Goal: Task Accomplishment & Management: Manage account settings

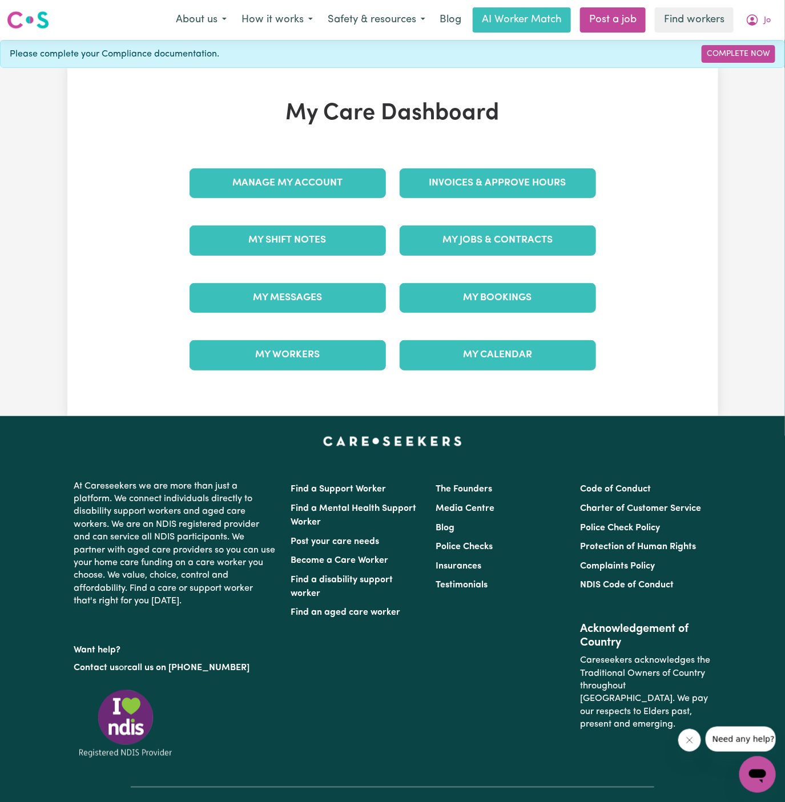
click at [504, 254] on div "My Jobs & Contracts" at bounding box center [498, 240] width 210 height 57
click at [512, 243] on link "My Jobs & Contracts" at bounding box center [497, 240] width 196 height 30
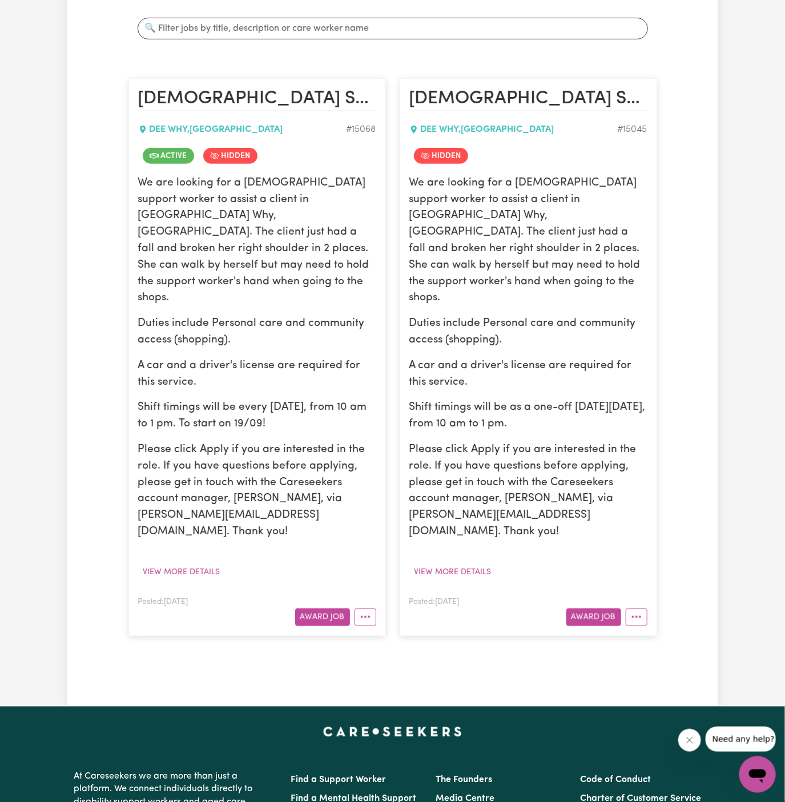
scroll to position [330, 0]
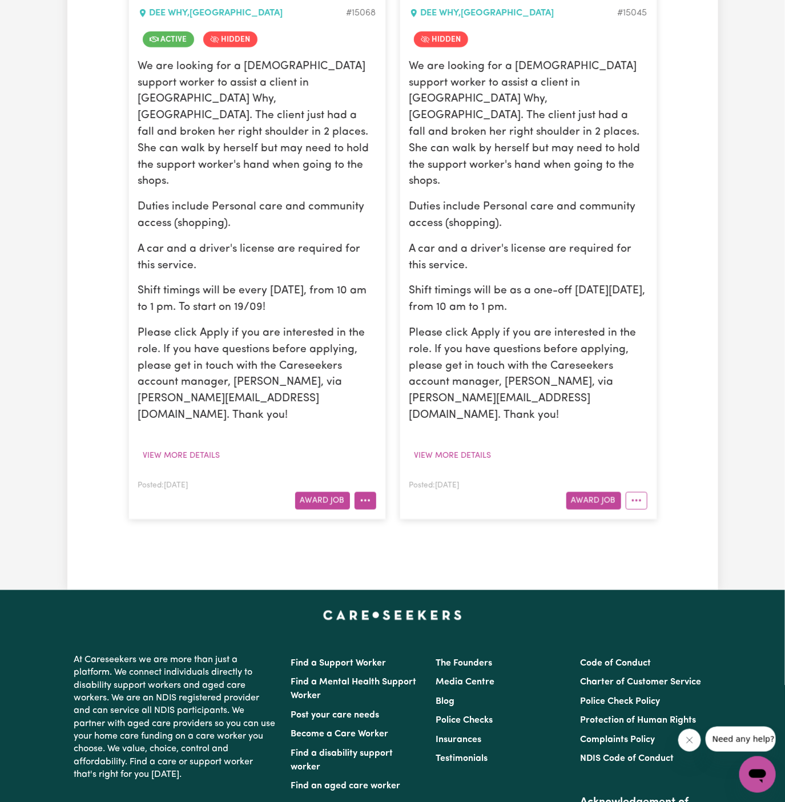
click at [366, 492] on button "More options" at bounding box center [365, 501] width 22 height 18
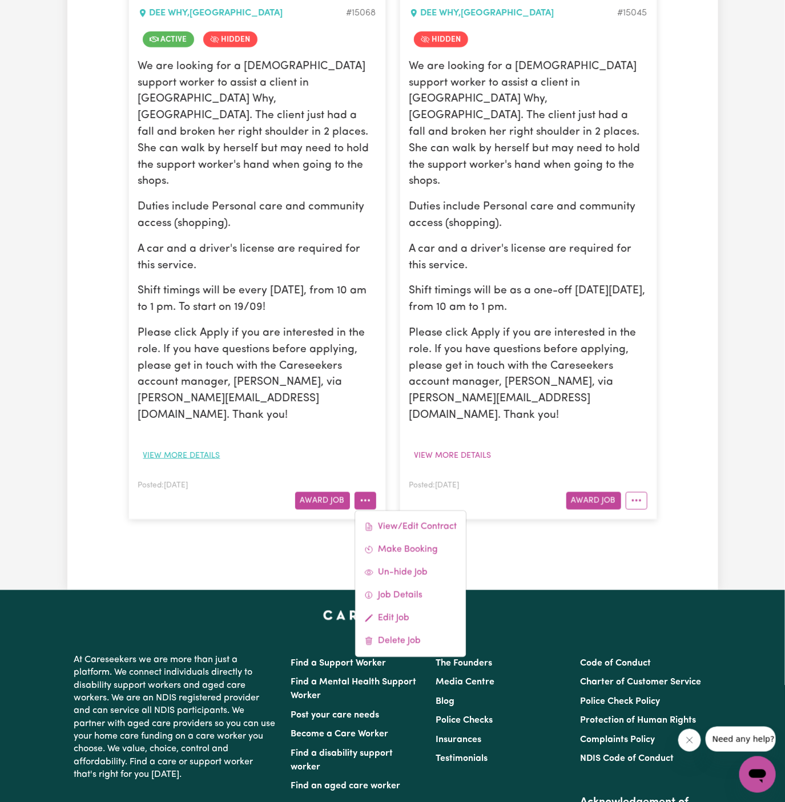
click at [195, 447] on button "View more details" at bounding box center [181, 456] width 87 height 18
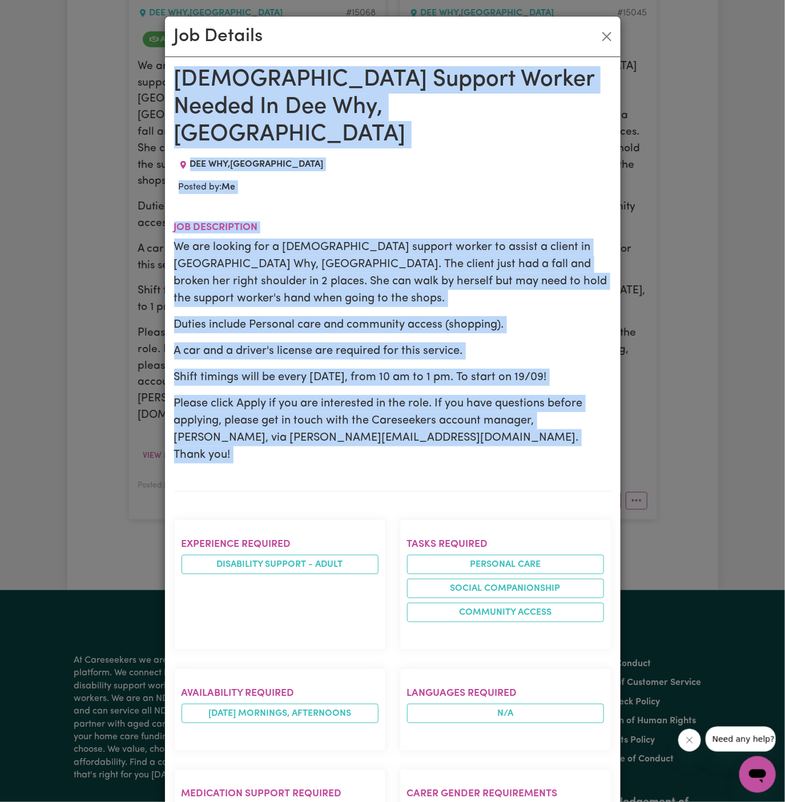
drag, startPoint x: 178, startPoint y: 77, endPoint x: 321, endPoint y: 751, distance: 688.8
click at [321, 751] on div "[DEMOGRAPHIC_DATA] Support Worker Needed In Dee Why, [GEOGRAPHIC_DATA] DEE WHY …" at bounding box center [392, 697] width 437 height 1263
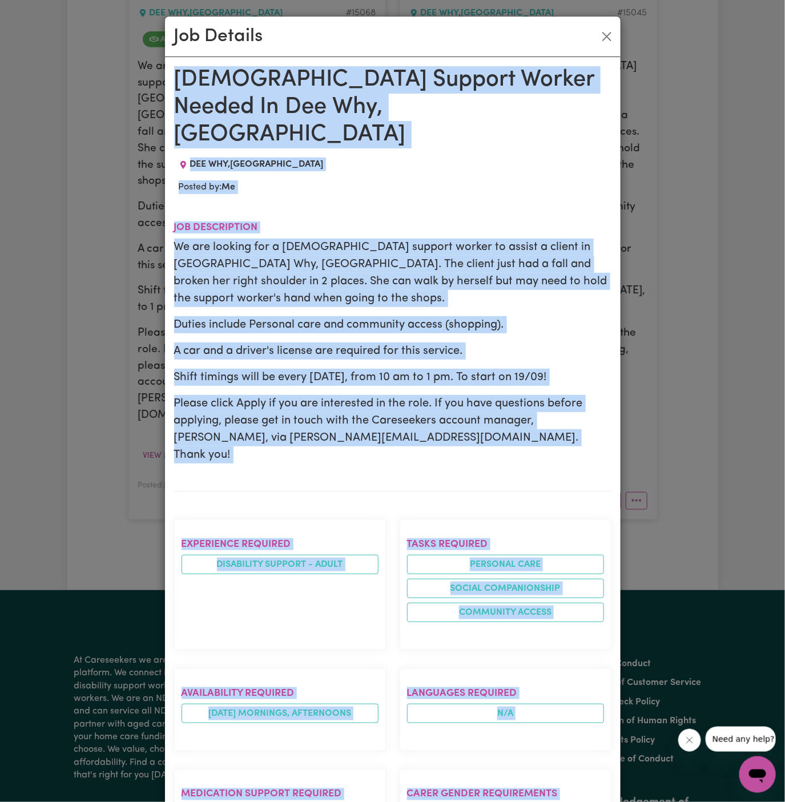
scroll to position [420, 0]
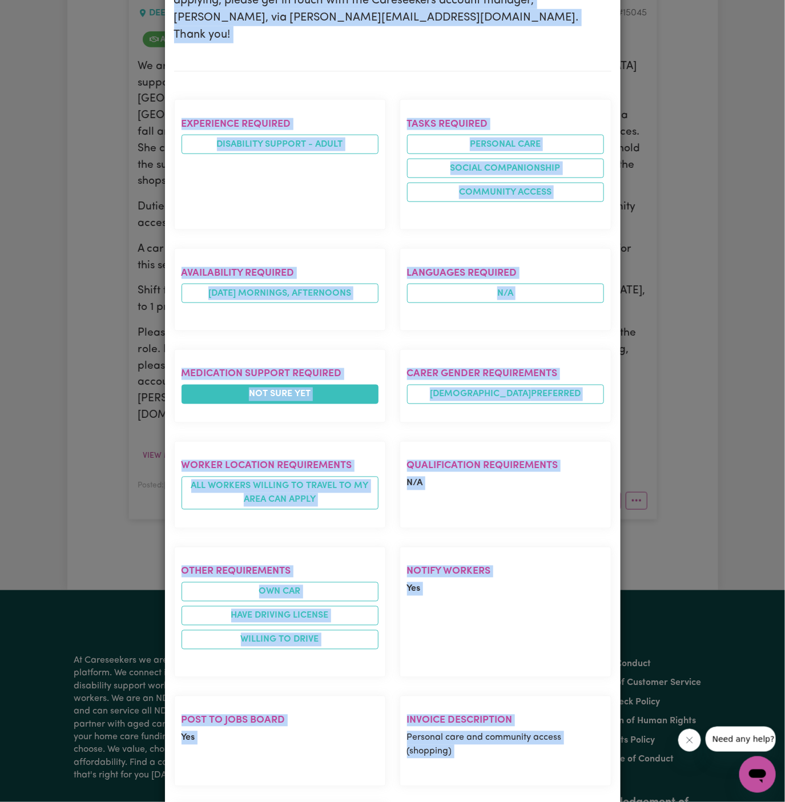
copy div "[DEMOGRAPHIC_DATA] Support Worker Needed In Dee Why, [GEOGRAPHIC_DATA] DEE WHY …"
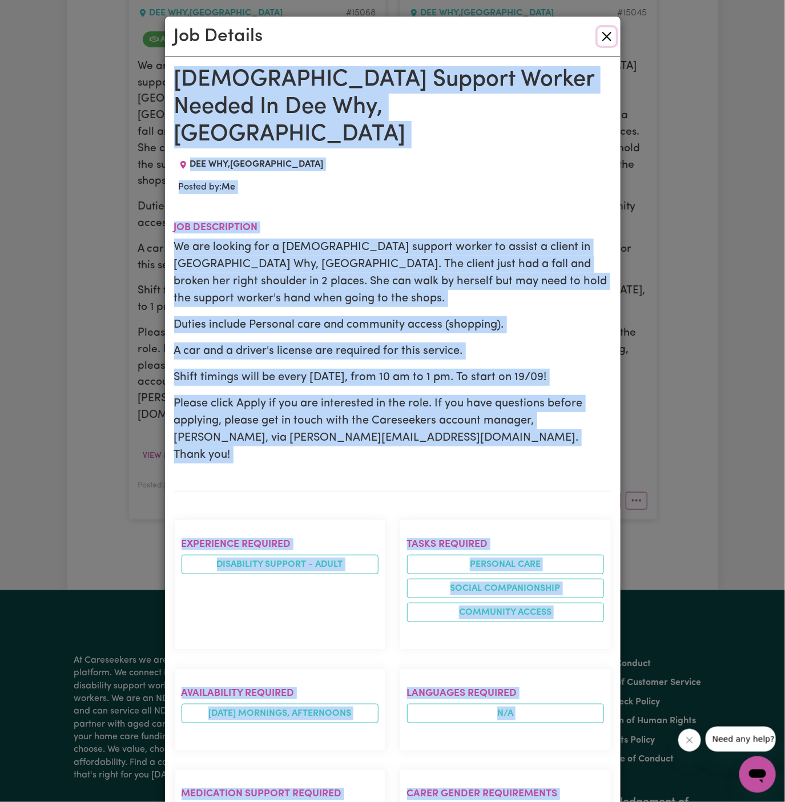
click at [609, 32] on button "Close" at bounding box center [606, 36] width 18 height 18
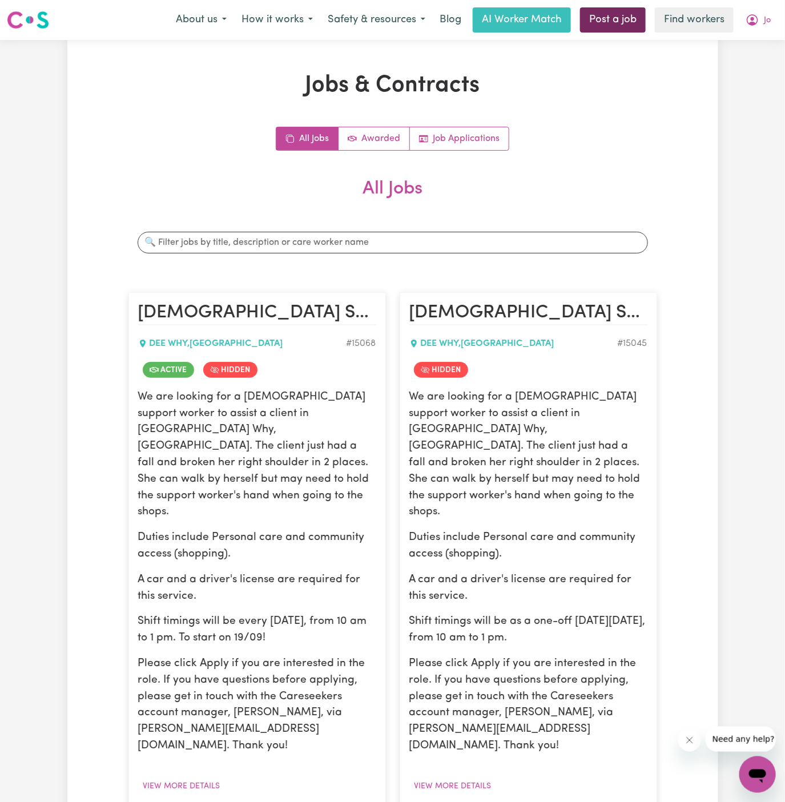
click at [607, 22] on link "Post a job" at bounding box center [613, 19] width 66 height 25
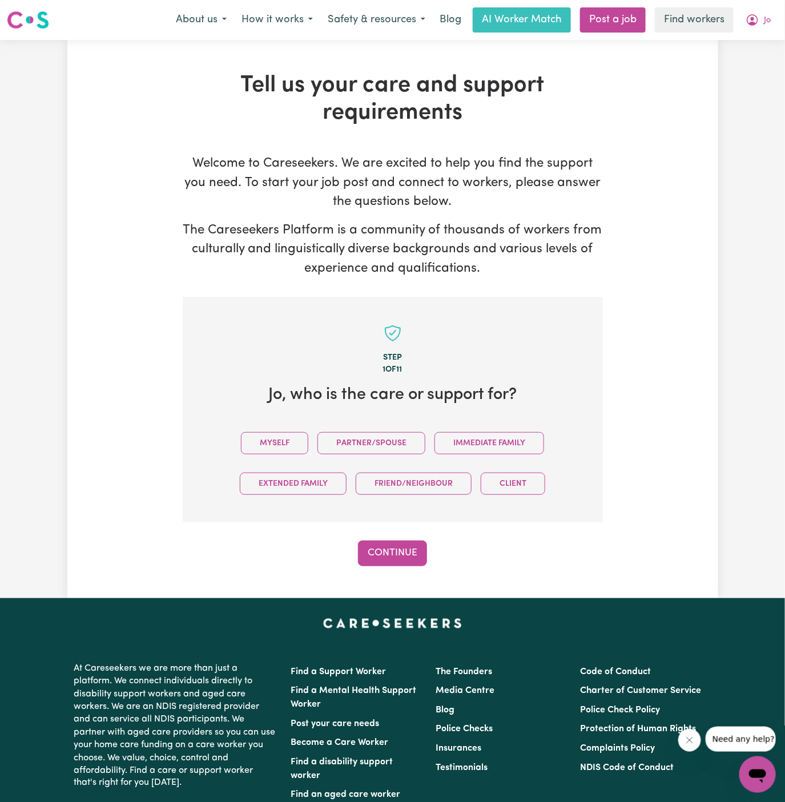
drag, startPoint x: 285, startPoint y: 435, endPoint x: 310, endPoint y: 458, distance: 34.3
click at [285, 435] on button "Myself" at bounding box center [274, 443] width 67 height 22
click at [383, 542] on button "Continue" at bounding box center [392, 552] width 69 height 25
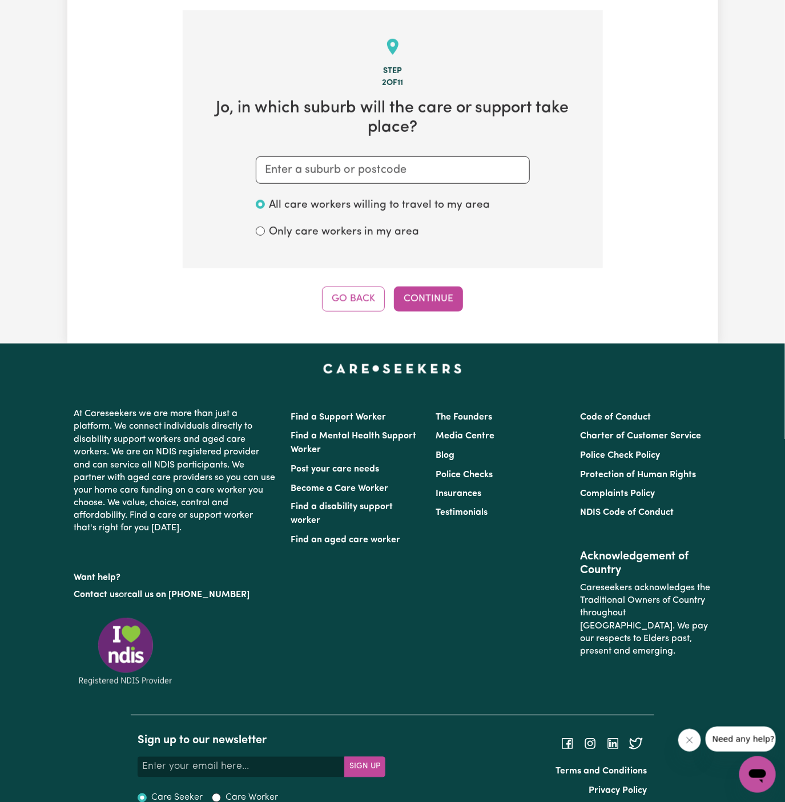
scroll to position [296, 0]
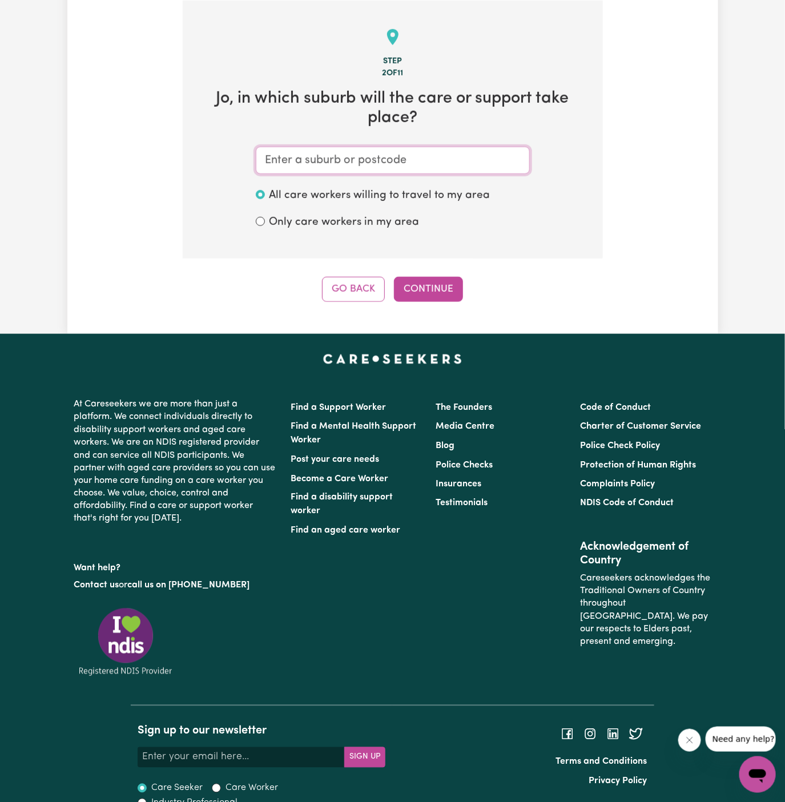
click at [425, 163] on input "text" at bounding box center [393, 160] width 274 height 27
paste input "Dee Why"
type input "Dee Why"
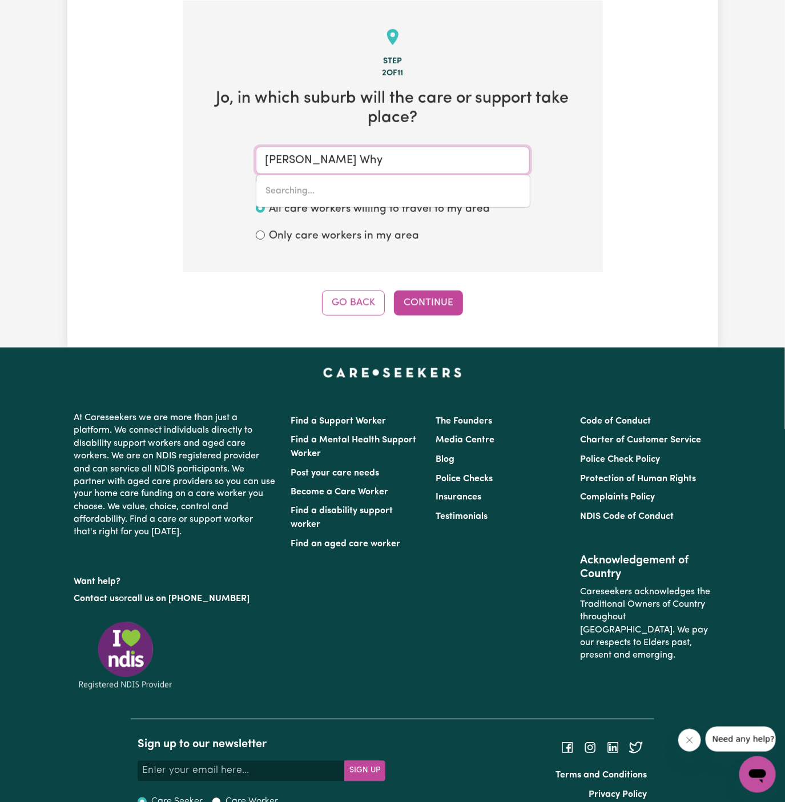
type input "Dee Why, New South Wales, 2099"
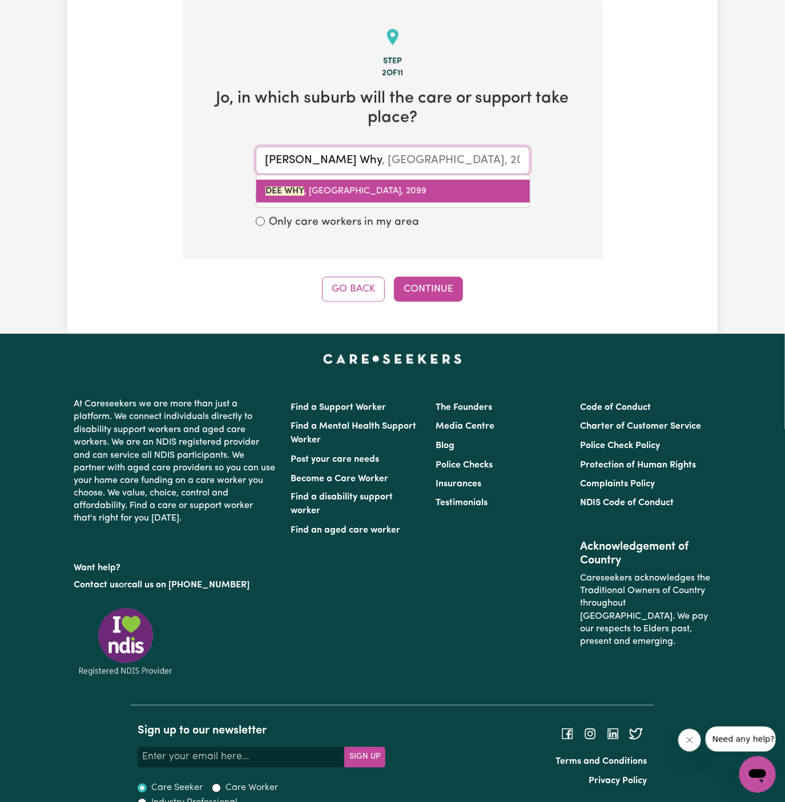
click at [401, 190] on span "DEE WHY , New South Wales, 2099" at bounding box center [345, 191] width 161 height 9
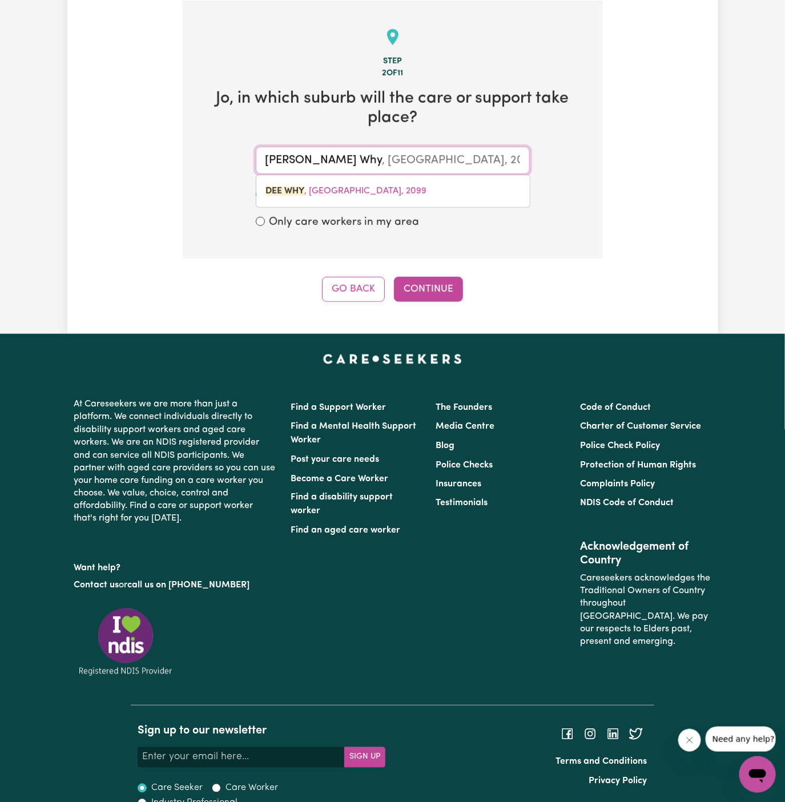
type input "DEE WHY, New South Wales, 2099"
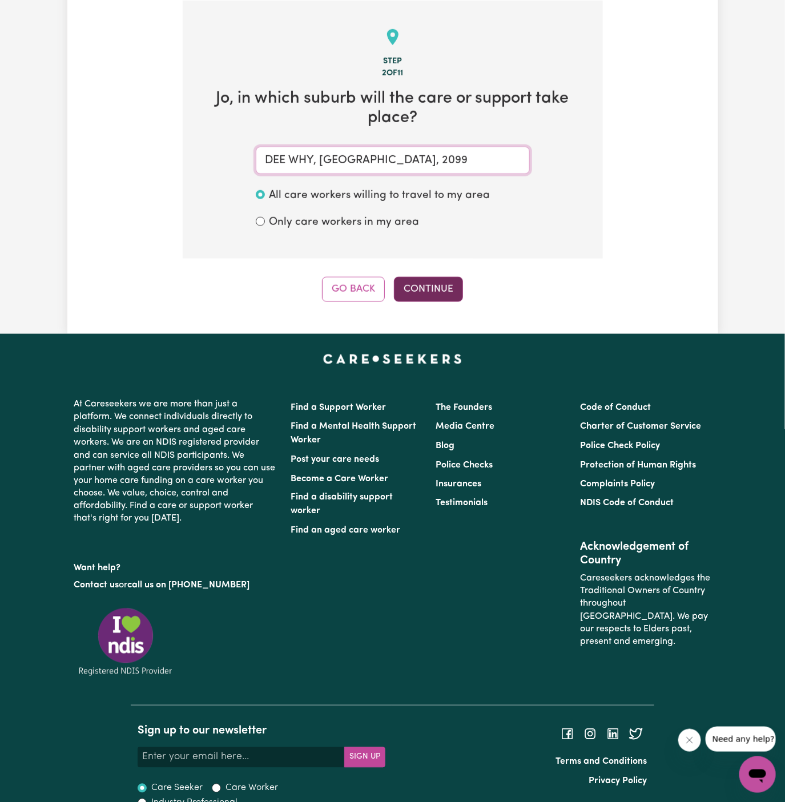
type input "DEE WHY, New South Wales, 2099"
click at [423, 286] on button "Continue" at bounding box center [428, 289] width 69 height 25
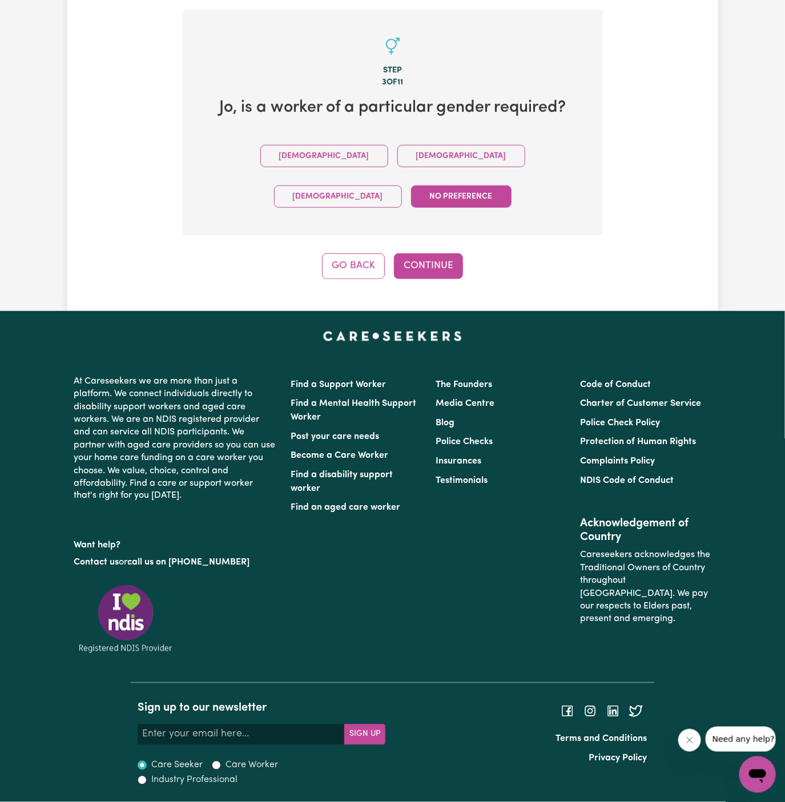
scroll to position [245, 0]
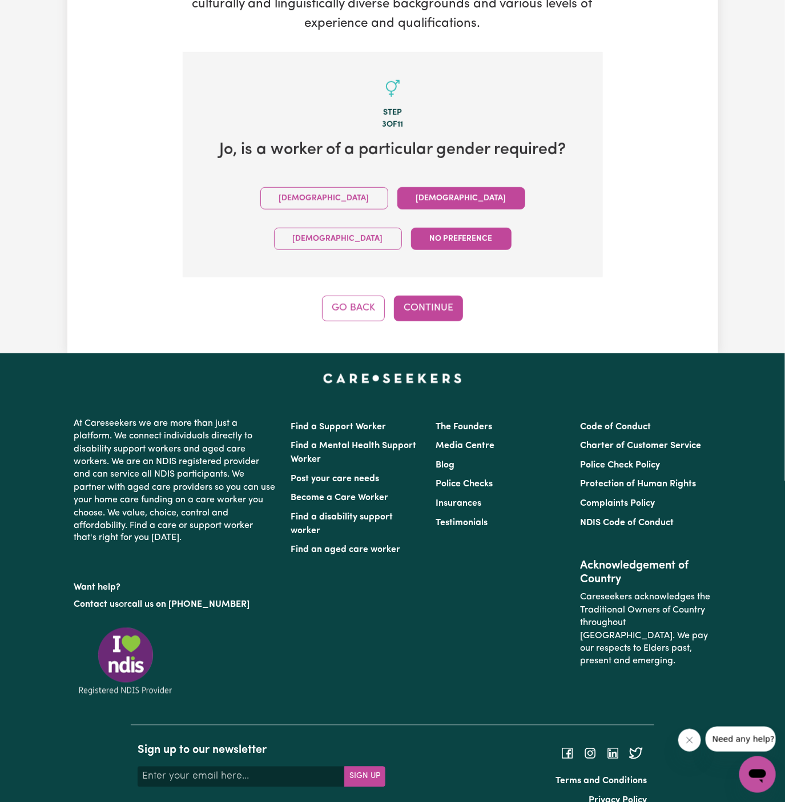
click at [397, 196] on button "Female" at bounding box center [461, 198] width 128 height 22
click at [409, 296] on button "Continue" at bounding box center [428, 308] width 69 height 25
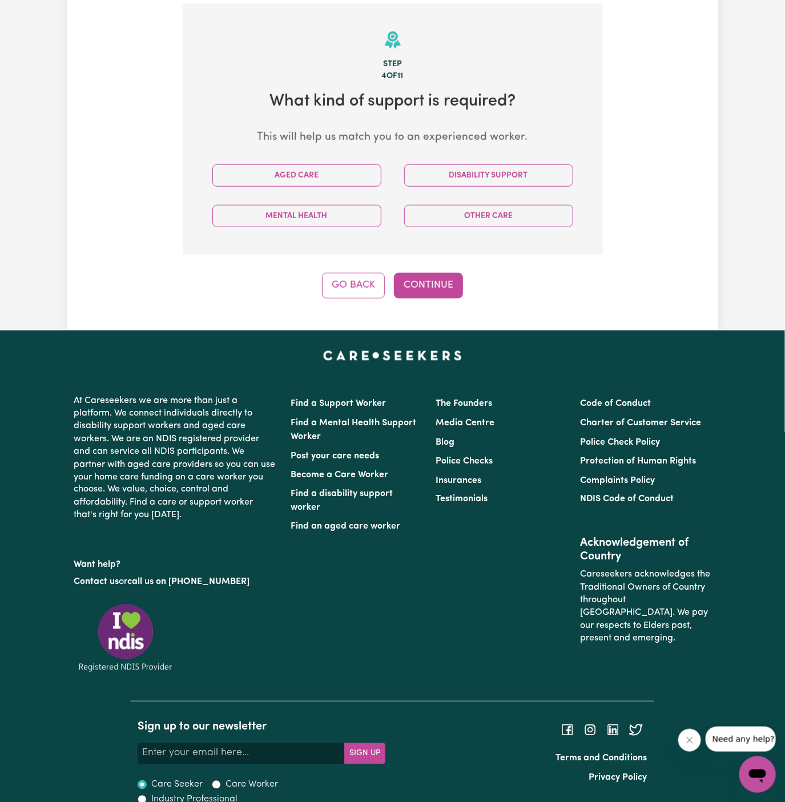
scroll to position [296, 0]
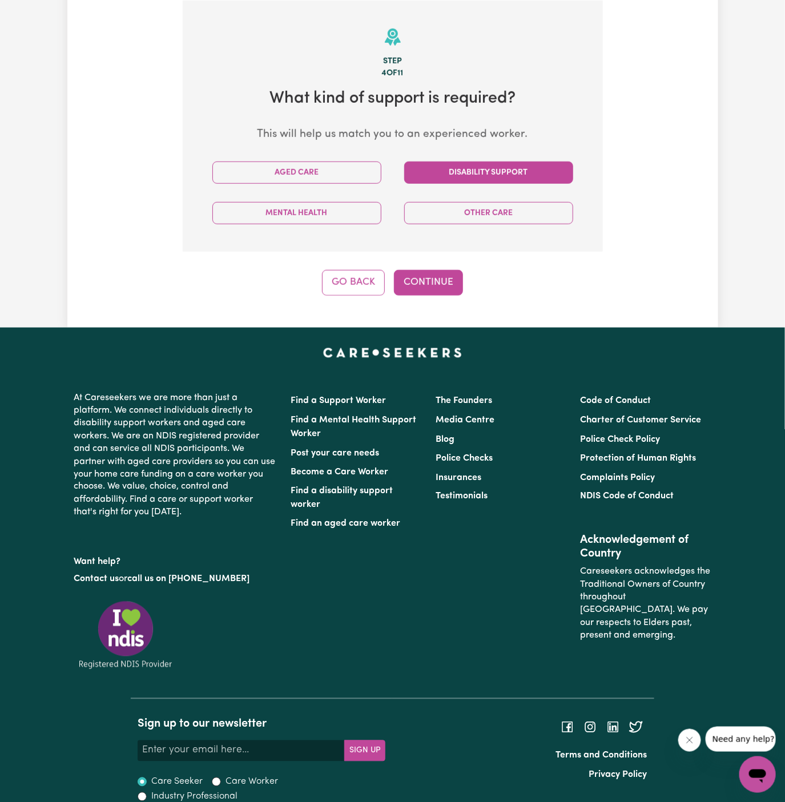
click at [490, 172] on button "Disability Support" at bounding box center [488, 172] width 169 height 22
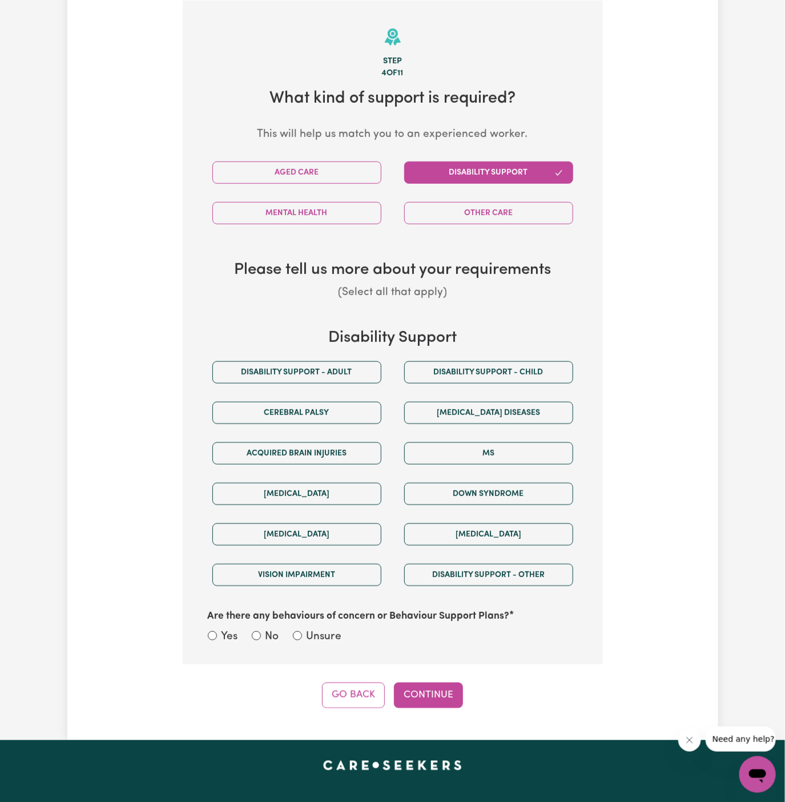
click at [490, 172] on button "Disability Support" at bounding box center [488, 172] width 169 height 22
click at [345, 365] on button "Disability support - Adult" at bounding box center [296, 372] width 169 height 22
click at [305, 638] on div "Unsure" at bounding box center [317, 637] width 49 height 17
click at [325, 629] on label "Unsure" at bounding box center [323, 637] width 35 height 17
click at [302, 631] on input "Unsure" at bounding box center [297, 635] width 9 height 9
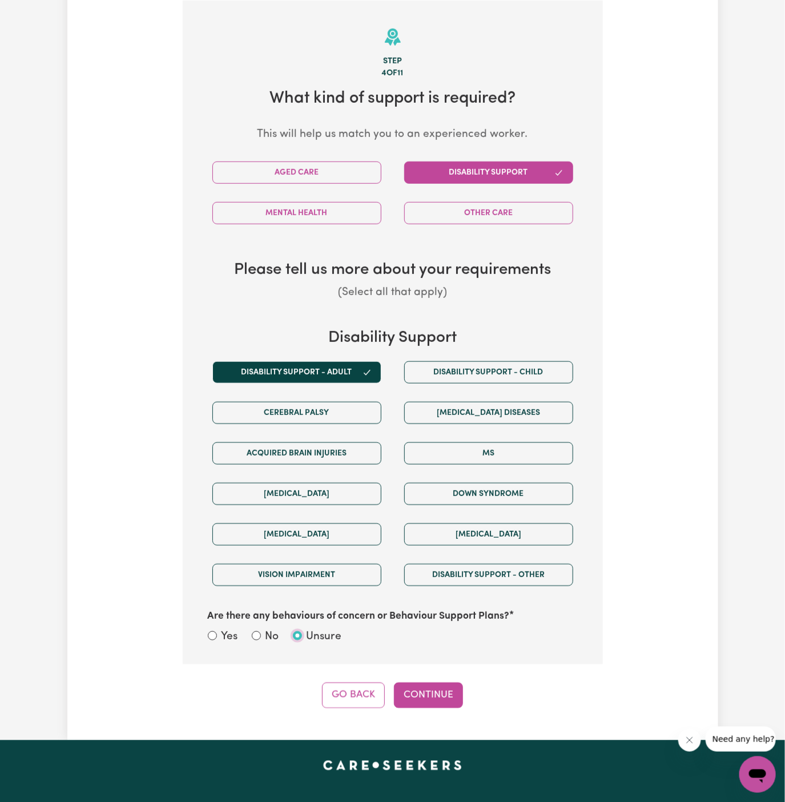
radio input "true"
click at [421, 684] on button "Continue" at bounding box center [428, 694] width 69 height 25
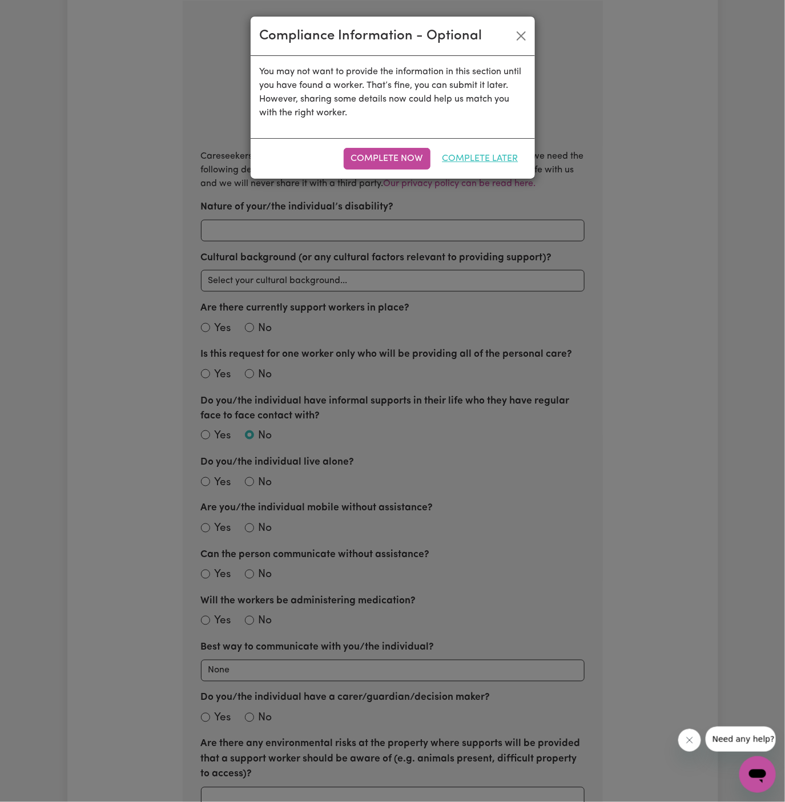
click at [469, 156] on button "Complete Later" at bounding box center [480, 159] width 91 height 22
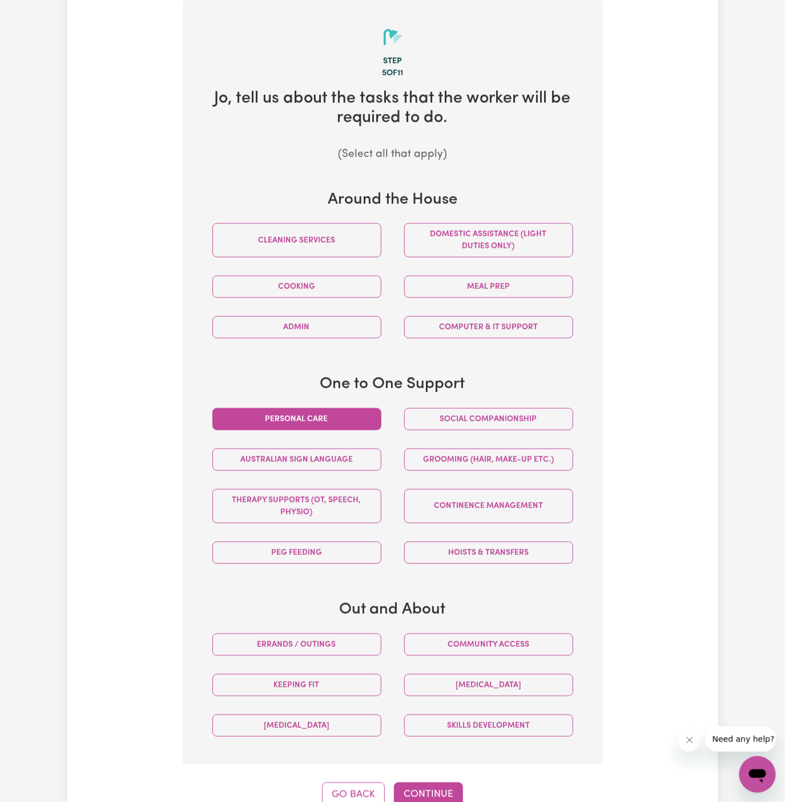
click at [355, 411] on button "Personal care" at bounding box center [296, 419] width 169 height 22
click at [355, 412] on button "Personal care" at bounding box center [296, 419] width 169 height 22
click at [308, 420] on button "Personal care" at bounding box center [296, 419] width 169 height 22
click at [463, 633] on button "Community access" at bounding box center [488, 644] width 169 height 22
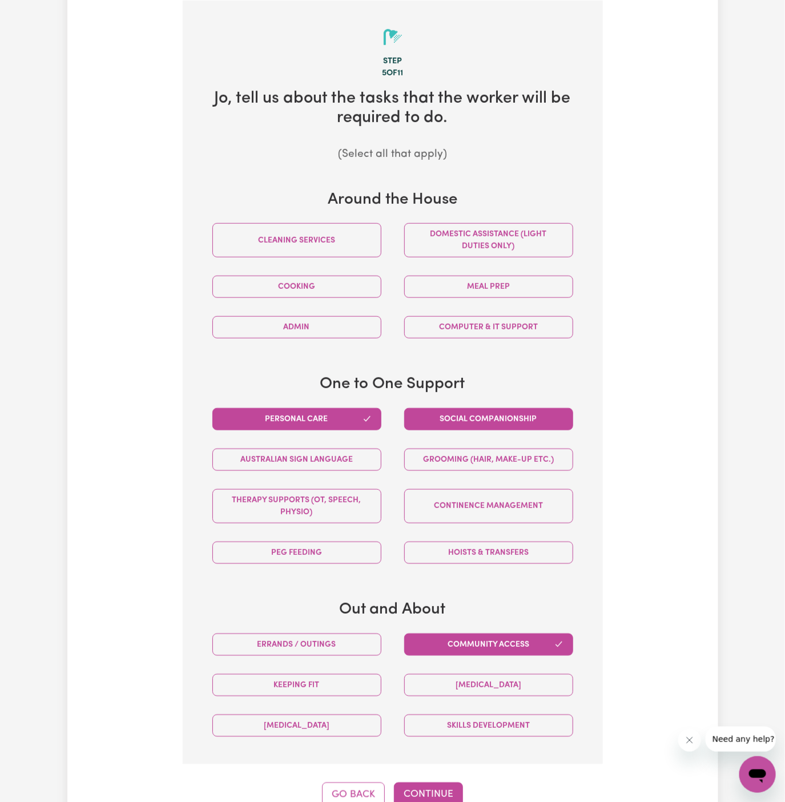
click at [491, 422] on button "Social companionship" at bounding box center [488, 419] width 169 height 22
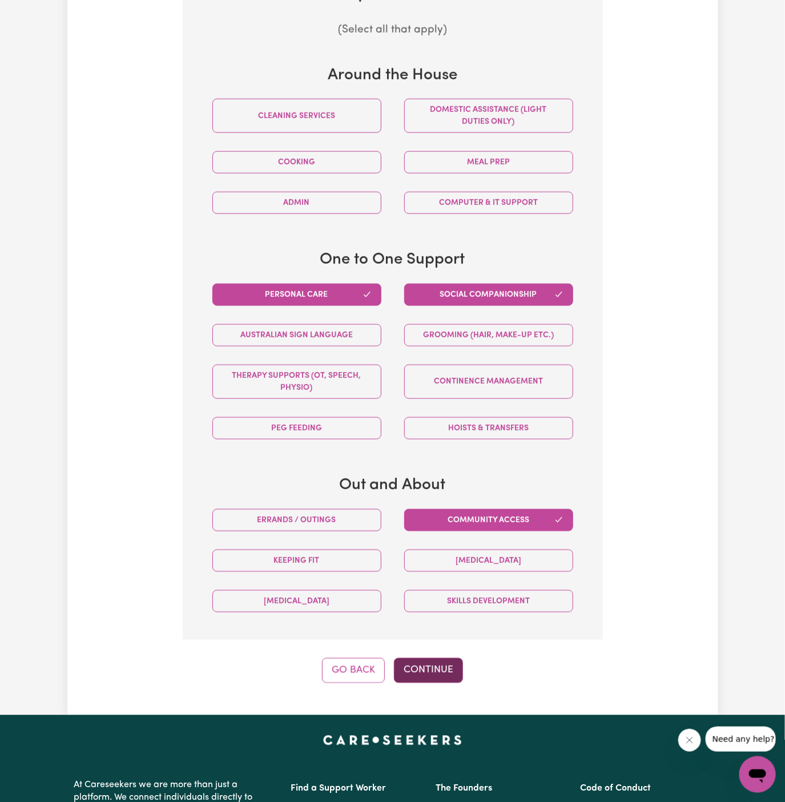
click at [438, 663] on button "Continue" at bounding box center [428, 670] width 69 height 25
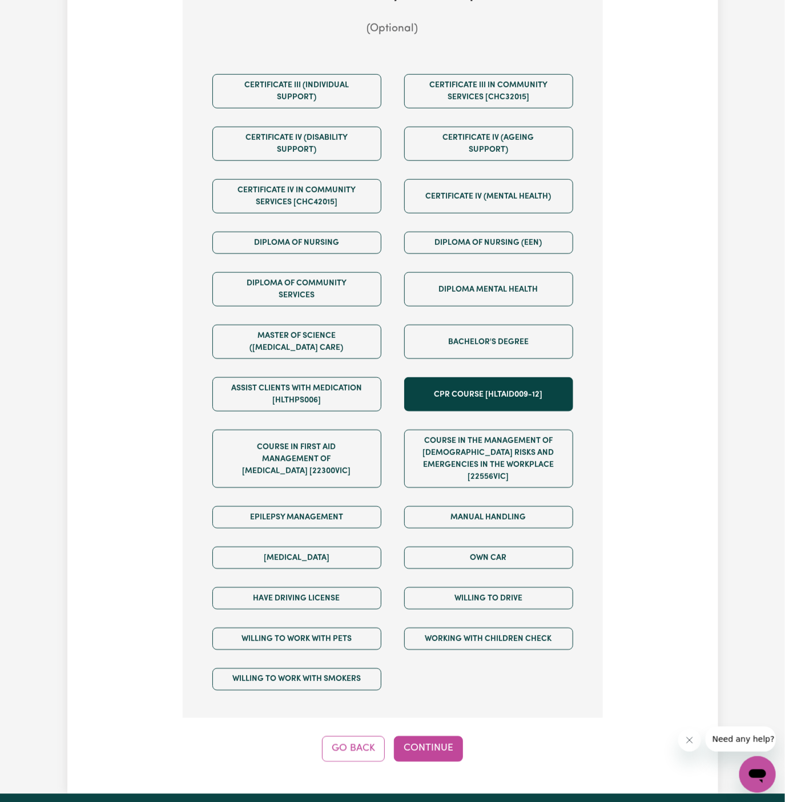
scroll to position [483, 0]
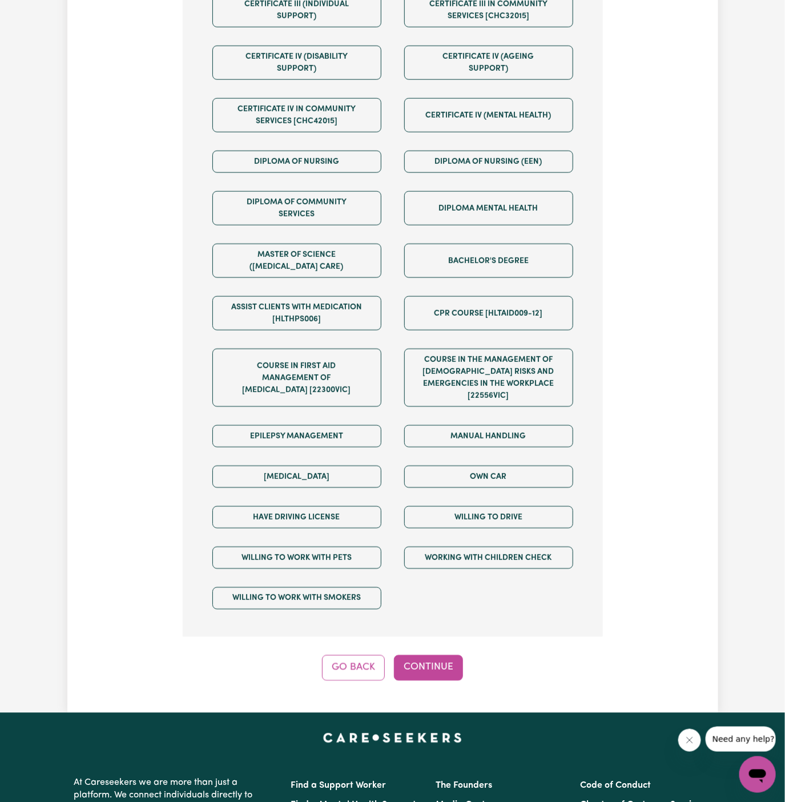
click at [495, 475] on div "Own Car" at bounding box center [489, 476] width 192 height 41
click at [495, 466] on button "Own Car" at bounding box center [488, 477] width 169 height 22
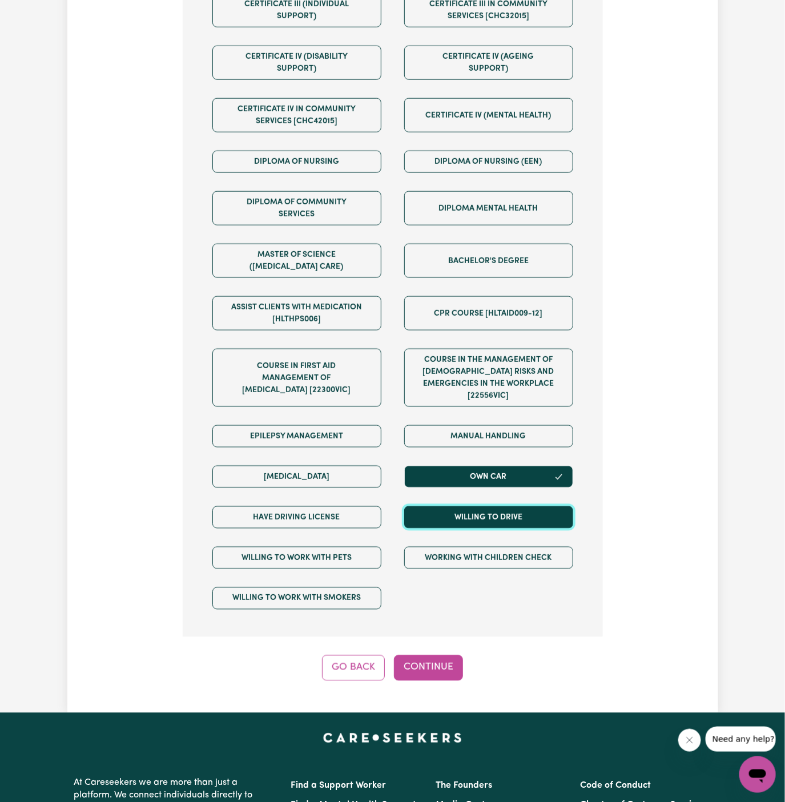
click at [495, 506] on button "Willing to drive" at bounding box center [488, 517] width 169 height 22
click at [378, 506] on button "Have driving license" at bounding box center [296, 517] width 169 height 22
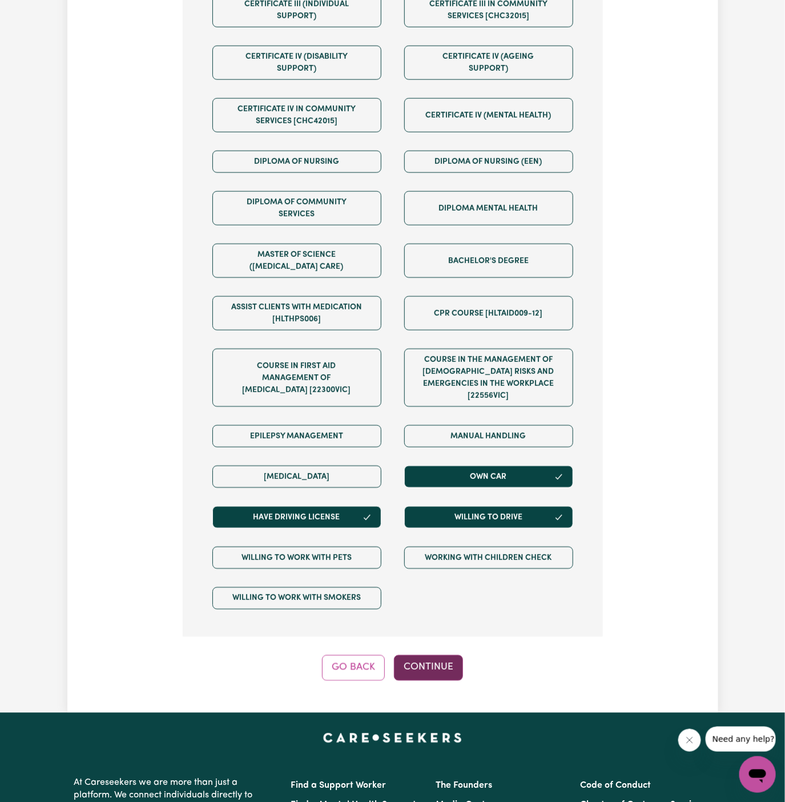
click at [437, 662] on button "Continue" at bounding box center [428, 667] width 69 height 25
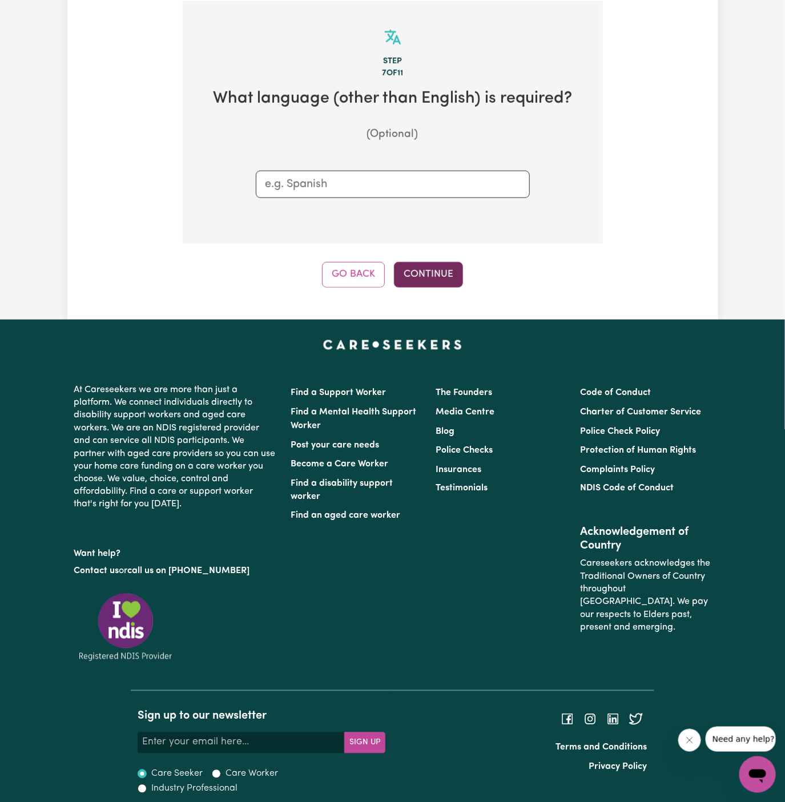
click at [434, 267] on button "Continue" at bounding box center [428, 274] width 69 height 25
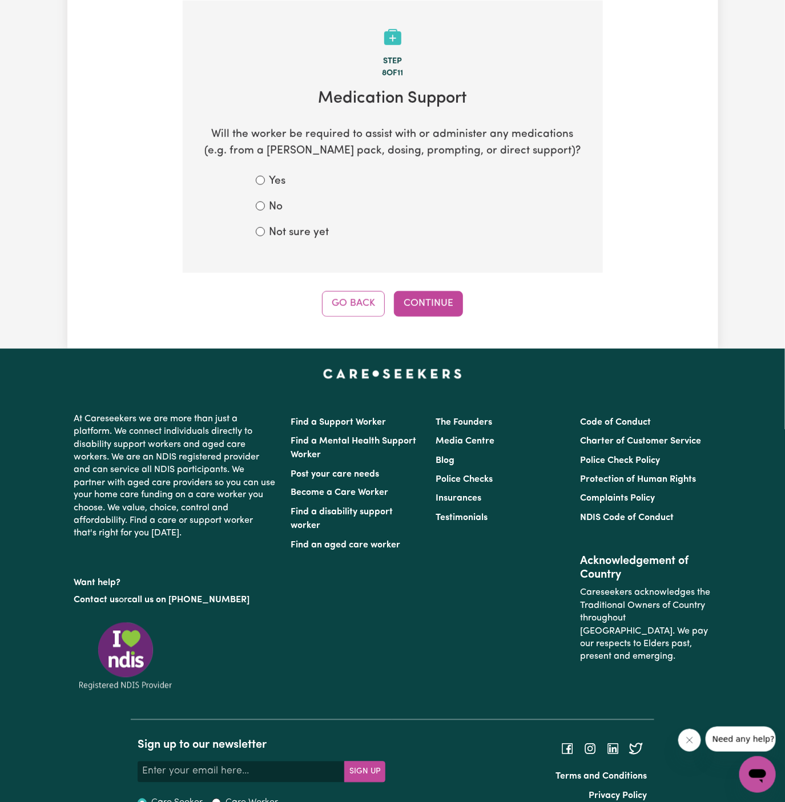
click at [308, 240] on section "Step 8 of 11 Medication Support Will the worker be required to assist with or a…" at bounding box center [393, 137] width 420 height 273
click at [322, 225] on label "Not sure yet" at bounding box center [299, 233] width 60 height 17
click at [265, 227] on input "Not sure yet" at bounding box center [260, 231] width 9 height 9
radio input "true"
drag, startPoint x: 393, startPoint y: 291, endPoint x: 411, endPoint y: 290, distance: 18.3
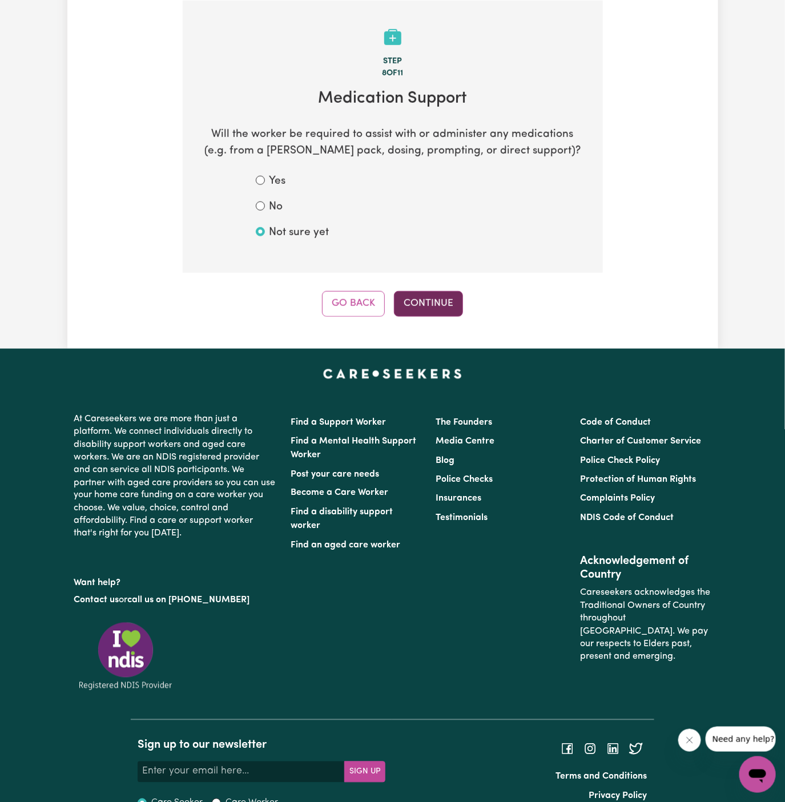
click at [411, 291] on div "Go Back Continue" at bounding box center [393, 303] width 420 height 25
click at [411, 291] on button "Continue" at bounding box center [428, 303] width 69 height 25
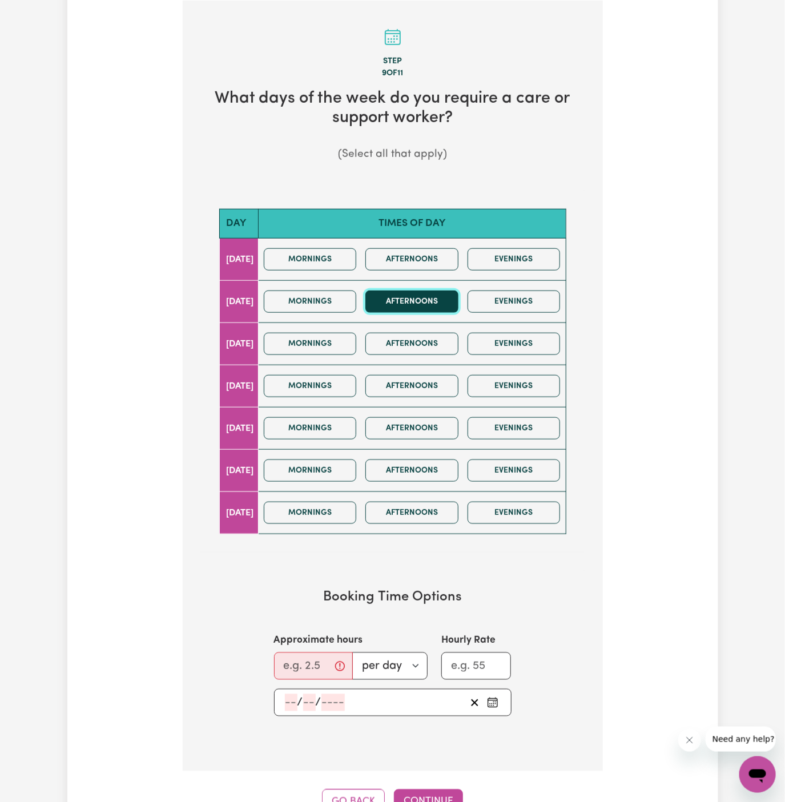
click at [436, 307] on button "Afternoons" at bounding box center [411, 301] width 93 height 22
click at [297, 660] on input "Approximate hours" at bounding box center [313, 665] width 79 height 27
type input "1.5"
click at [292, 697] on input "number" at bounding box center [291, 702] width 13 height 17
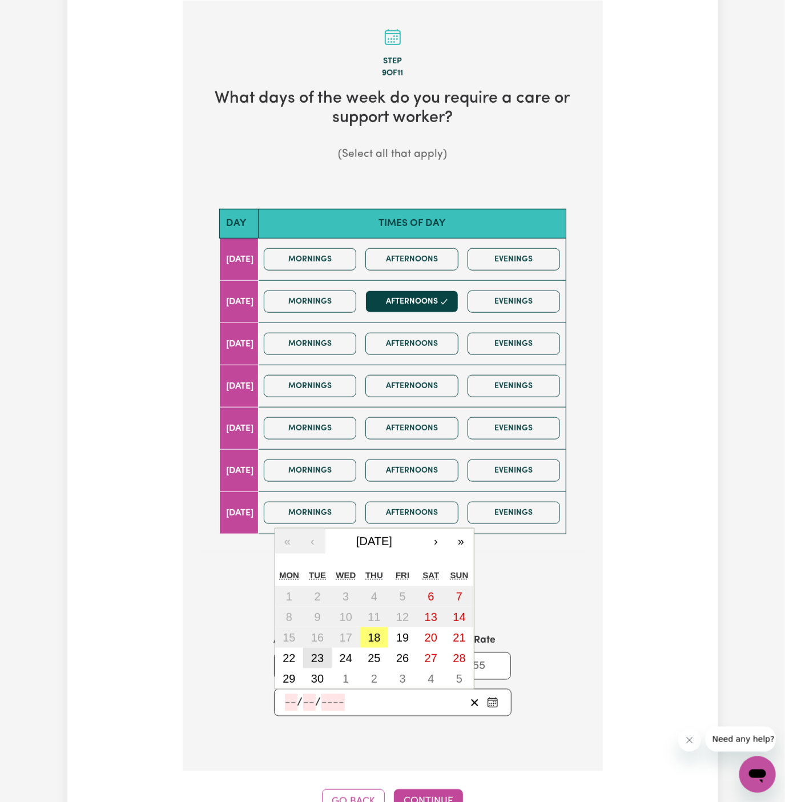
click at [321, 654] on abbr "23" at bounding box center [317, 658] width 13 height 13
type input "2025-09-23"
type input "23"
type input "9"
type input "2025"
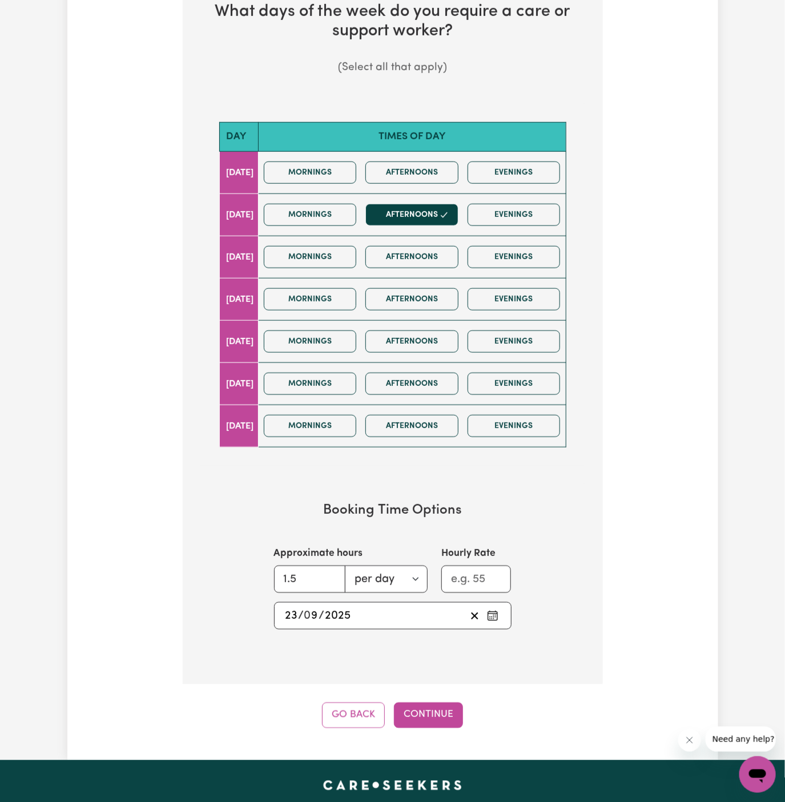
scroll to position [496, 0]
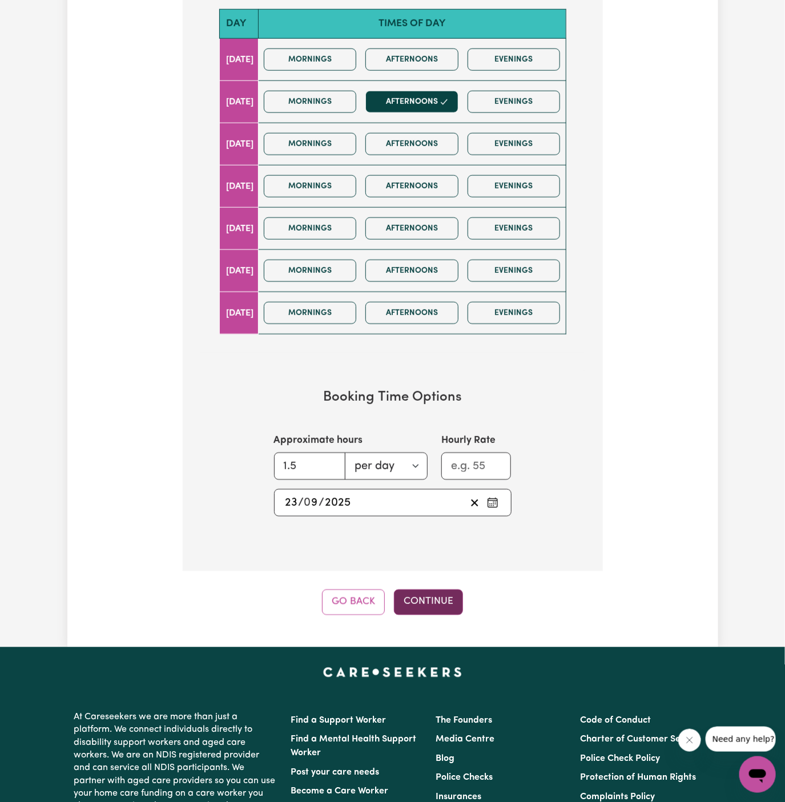
click at [435, 611] on button "Continue" at bounding box center [428, 601] width 69 height 25
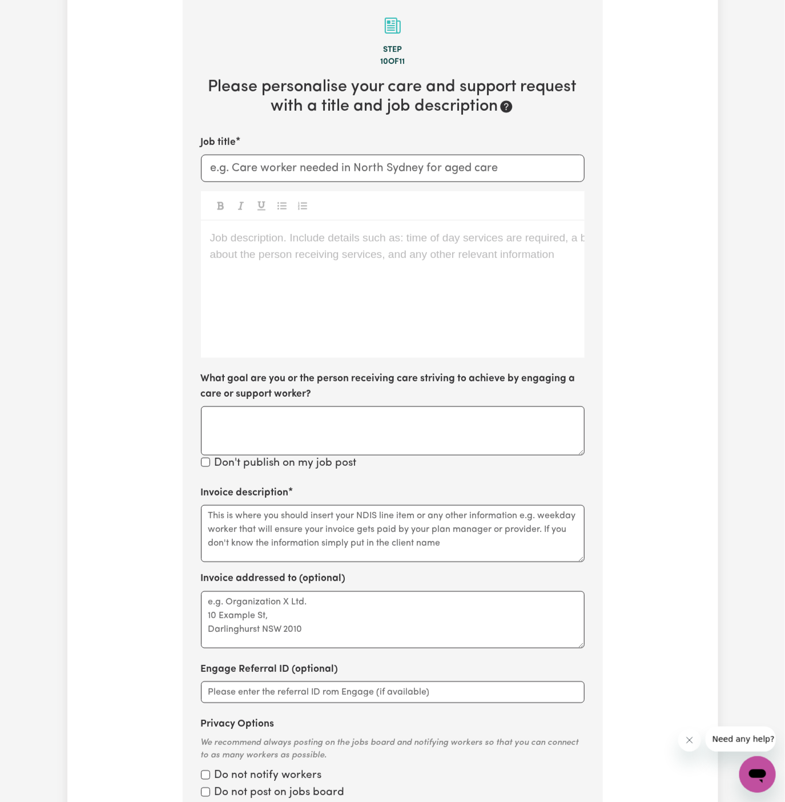
scroll to position [296, 0]
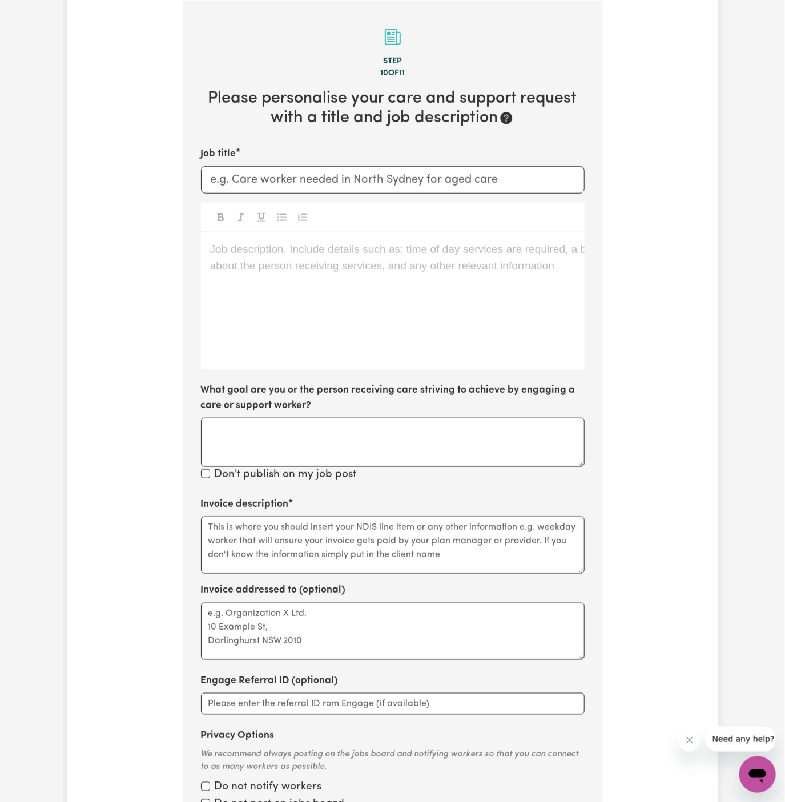
click at [410, 288] on div "Job description. Include details such as: time of day services are required, a …" at bounding box center [392, 300] width 383 height 137
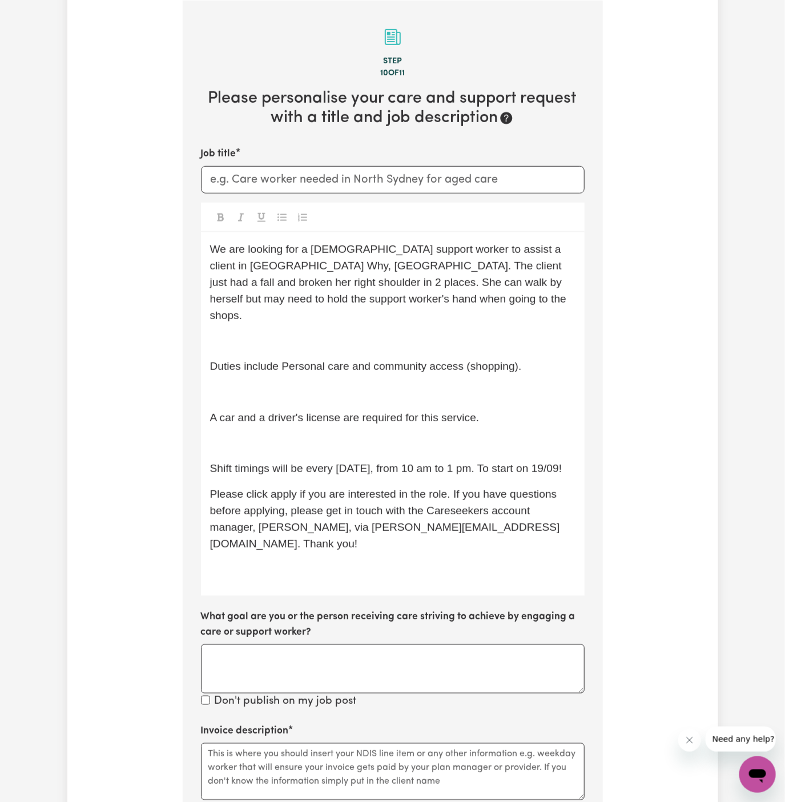
click at [331, 462] on span "Shift timings will be every Friday, from 10 am to 1 pm. To start on 19/09!" at bounding box center [386, 468] width 352 height 12
click at [325, 435] on p "﻿" at bounding box center [392, 443] width 365 height 17
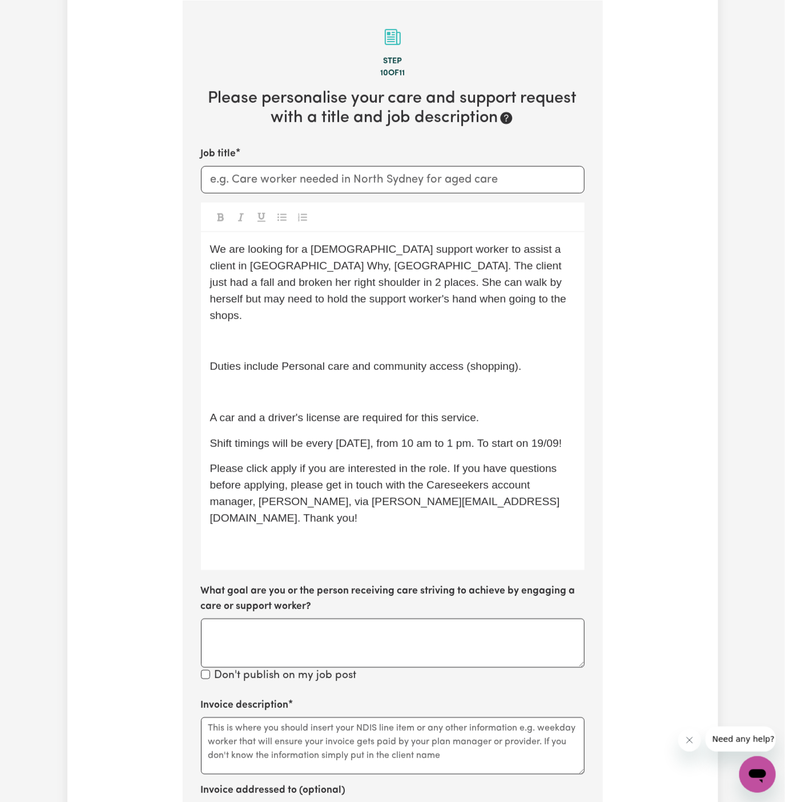
click at [301, 384] on p "﻿" at bounding box center [392, 392] width 365 height 17
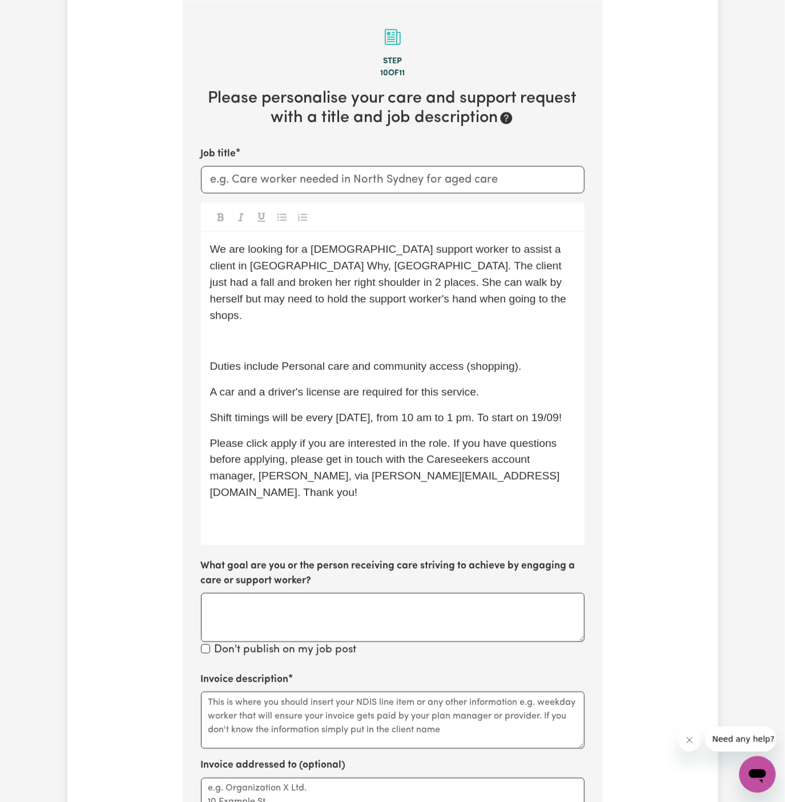
click at [269, 312] on div "We are looking for a female support worker to assist a client in Dee Why, NSW. …" at bounding box center [392, 388] width 383 height 312
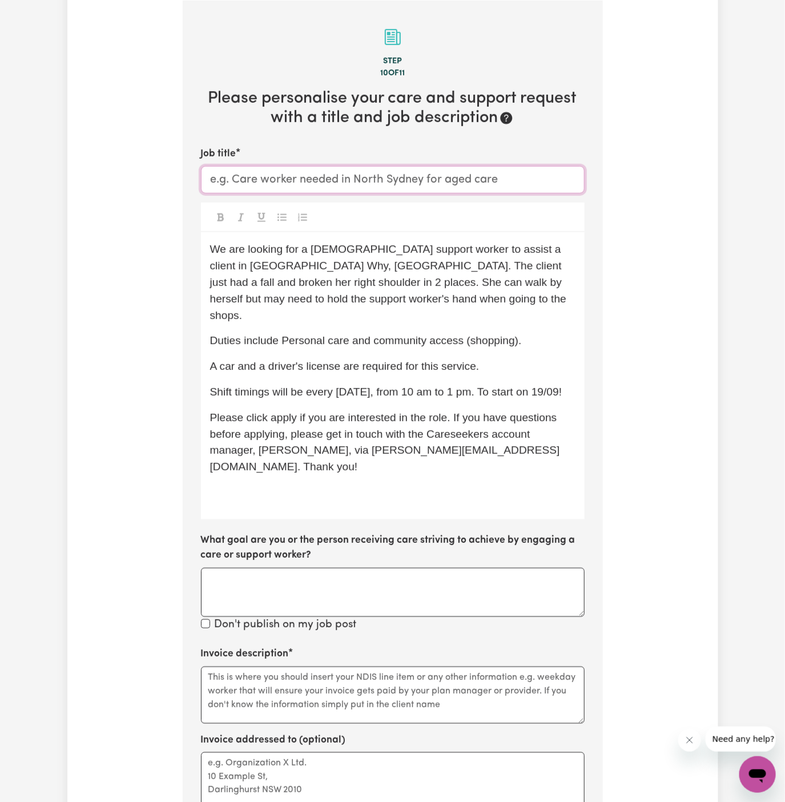
click at [391, 179] on input "Job title" at bounding box center [392, 179] width 383 height 27
click at [383, 181] on input "Job title" at bounding box center [392, 179] width 383 height 27
paste input "Female Support Worker Needed In Dee Why, NSW"
type input "Female Support Worker Needed In Dee Why, NSW"
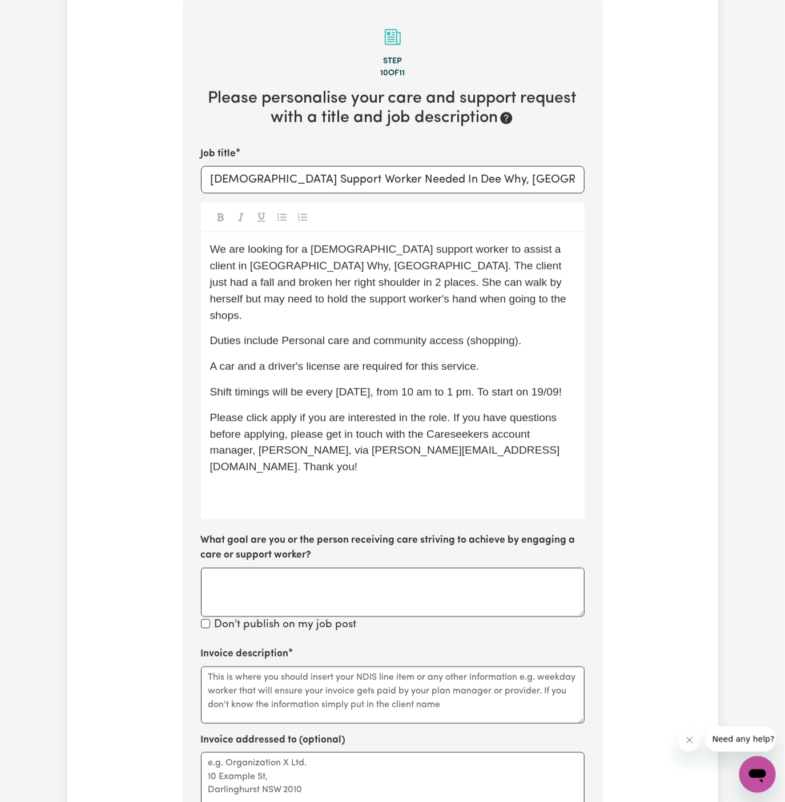
click at [405, 484] on p "﻿" at bounding box center [392, 492] width 365 height 17
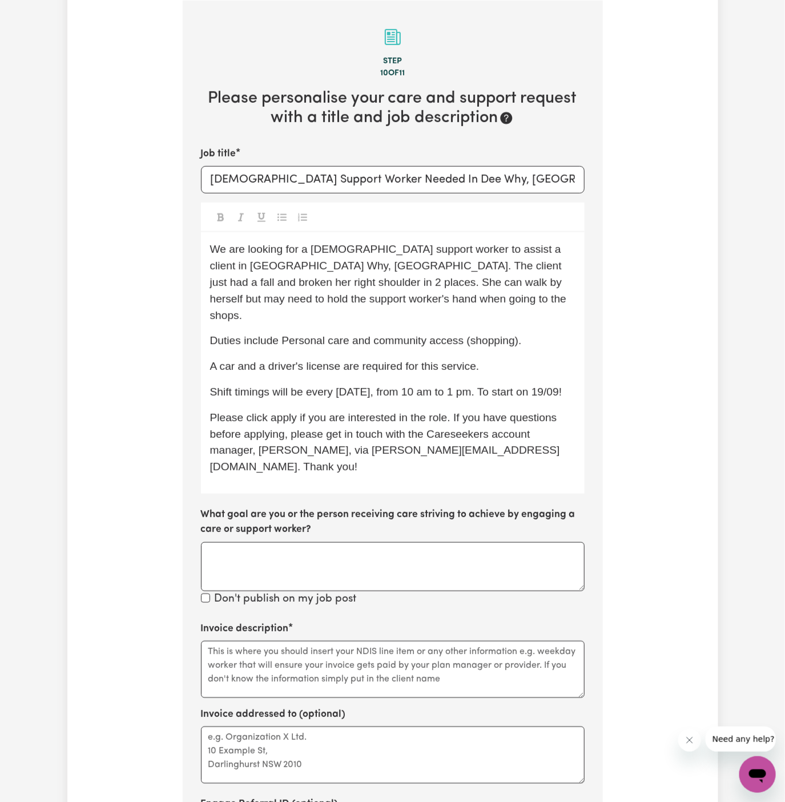
click at [320, 365] on div "We are looking for a female support worker to assist a client in Dee Why, NSW. …" at bounding box center [392, 362] width 383 height 261
click at [342, 386] on span "Shift timings will be every Friday, from 10 am to 1 pm. To start on 19/09!" at bounding box center [386, 392] width 352 height 12
click at [414, 386] on span "Shift timings will be every Tuesday, from 10 am to 1 pm. To start on 19/09!" at bounding box center [386, 392] width 352 height 12
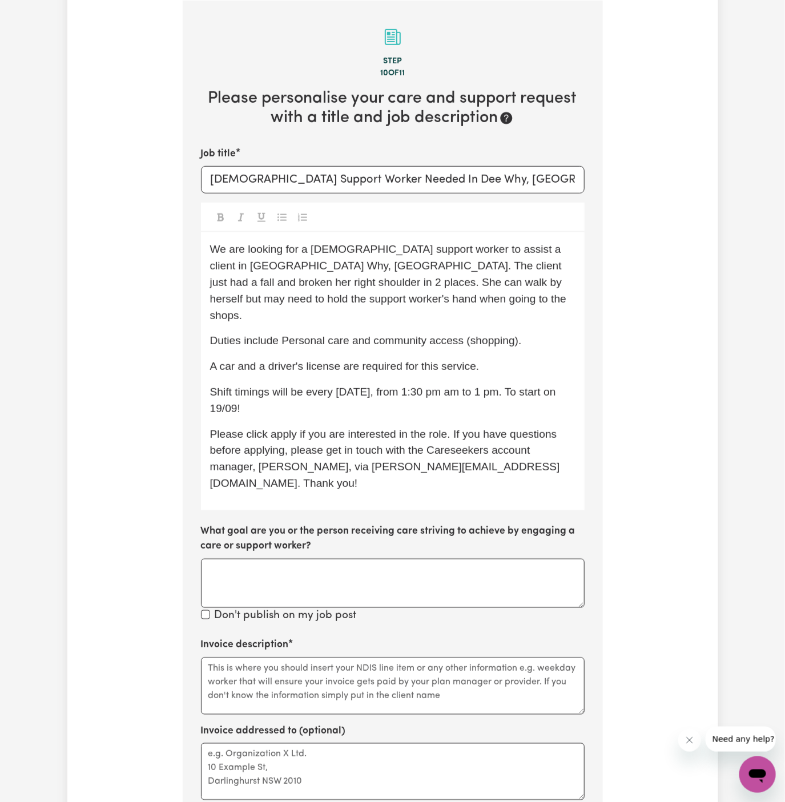
click at [451, 386] on span "Shift timings will be every Tuesday, from 1:30 pm am to 1 pm. To start on 19/09!" at bounding box center [384, 400] width 349 height 29
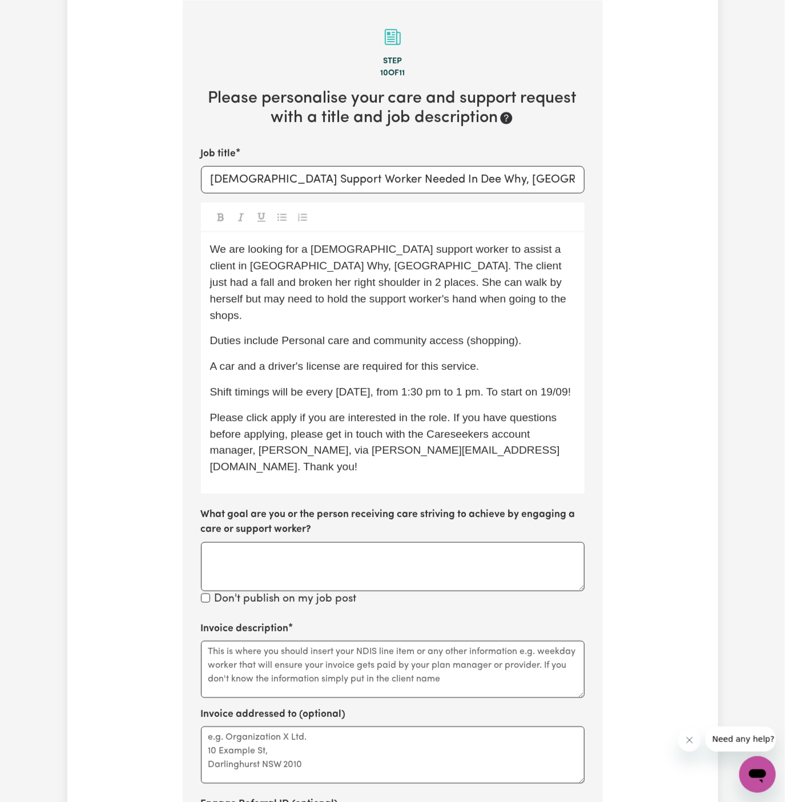
click at [466, 386] on span "Shift timings will be every Tuesday, from 1:30 pm to 1 pm. To start on 19/09!" at bounding box center [390, 392] width 361 height 12
drag, startPoint x: 262, startPoint y: 395, endPoint x: 531, endPoint y: 377, distance: 270.0
click at [531, 384] on p "Shift timings will be every Tuesday, from 1:30 pm to 3 pm. To start on 19/09!" at bounding box center [392, 392] width 365 height 17
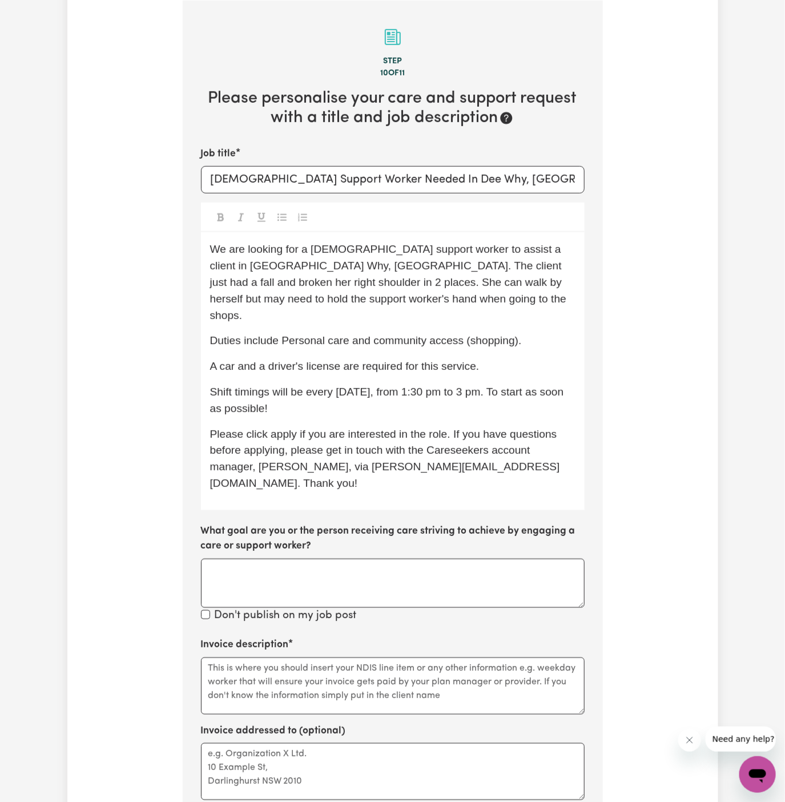
click at [278, 428] on span "Please click apply if you are interested in the role. If you have questions bef…" at bounding box center [385, 458] width 350 height 61
click at [377, 428] on span "Please click Apply if you are interested in the role. If you have questions bef…" at bounding box center [385, 458] width 350 height 61
click at [353, 360] on span "A car and a driver's license are required for this service." at bounding box center [344, 366] width 269 height 12
drag, startPoint x: 280, startPoint y: 324, endPoint x: 462, endPoint y: 323, distance: 182.6
click at [462, 334] on span "Duties include Personal care and community access (shopping)." at bounding box center [366, 340] width 312 height 12
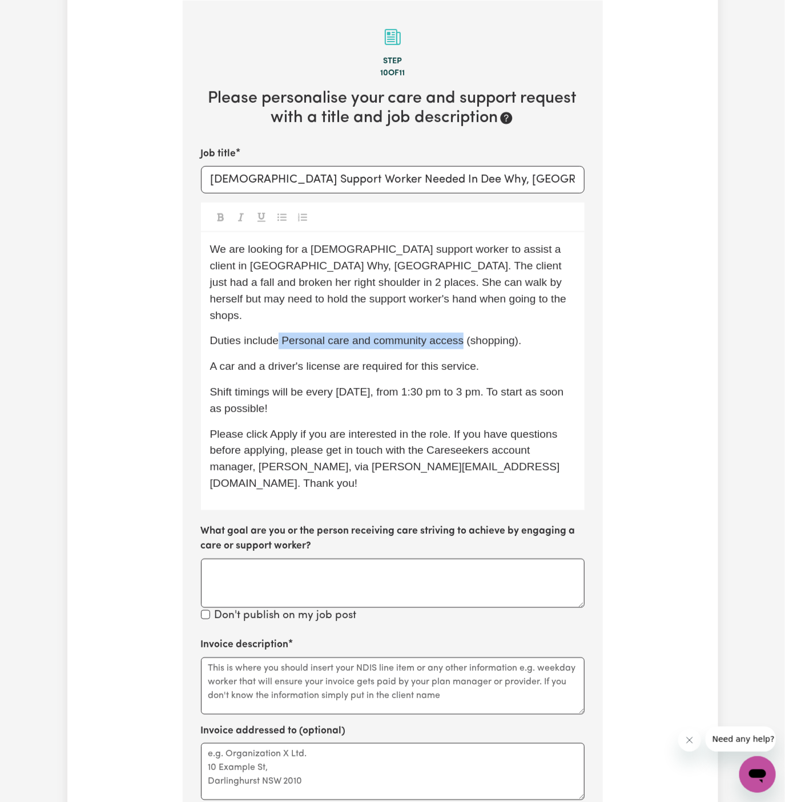
copy span "Personal care and community access"
click at [342, 657] on textarea "Invoice description" at bounding box center [392, 685] width 383 height 57
paste textarea "Personal care and community access"
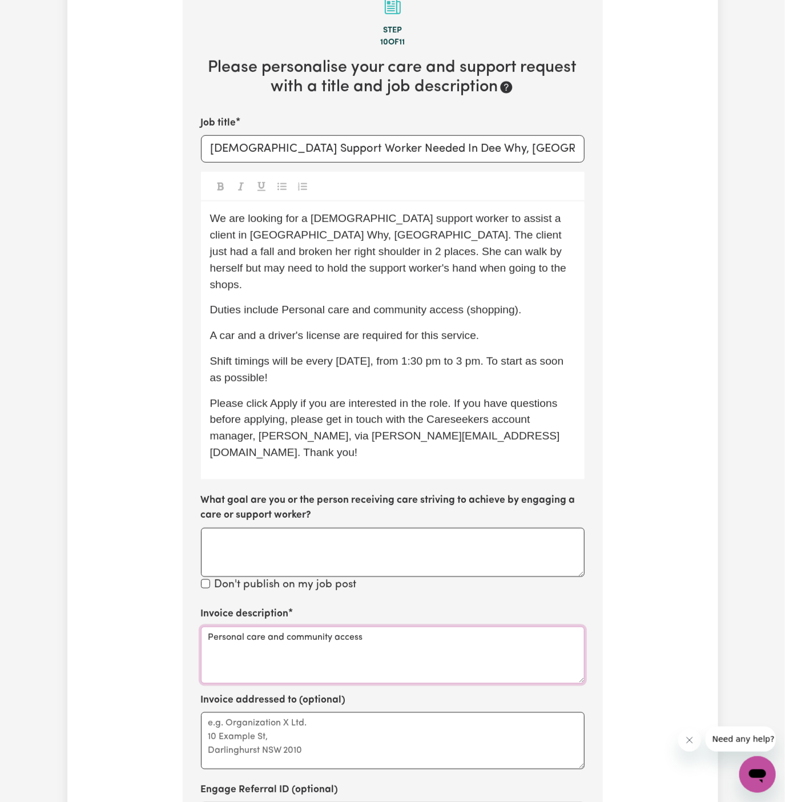
scroll to position [363, 0]
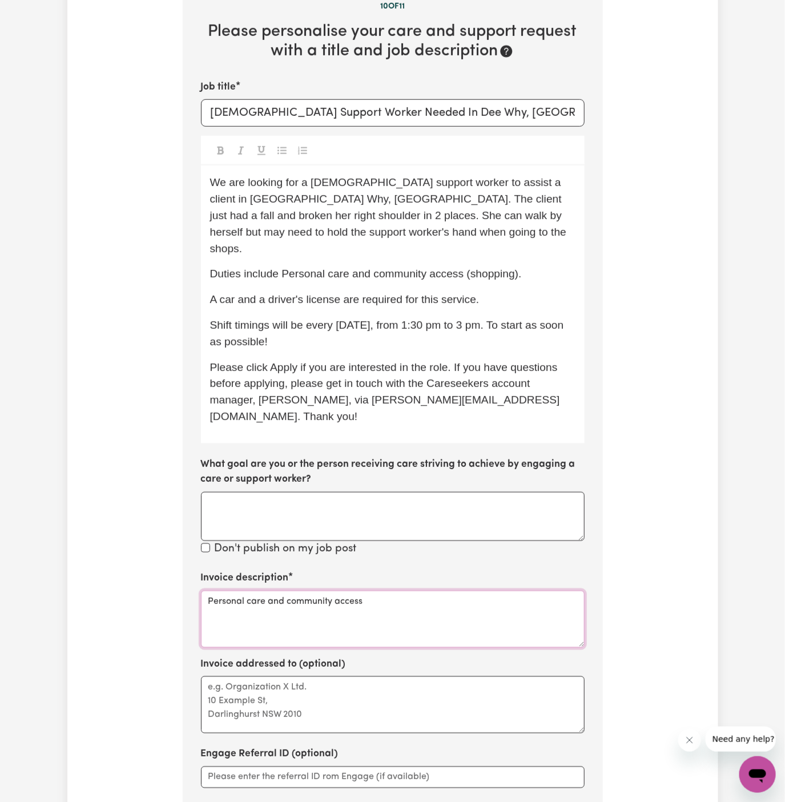
type textarea "Personal care and community access"
click at [312, 676] on textarea "Invoice addressed to (optional)" at bounding box center [392, 704] width 383 height 57
type textarea "c/o Hands Of Care"
click at [371, 657] on div "Invoice addressed to (optional) c/o Hands Of Care" at bounding box center [392, 695] width 383 height 76
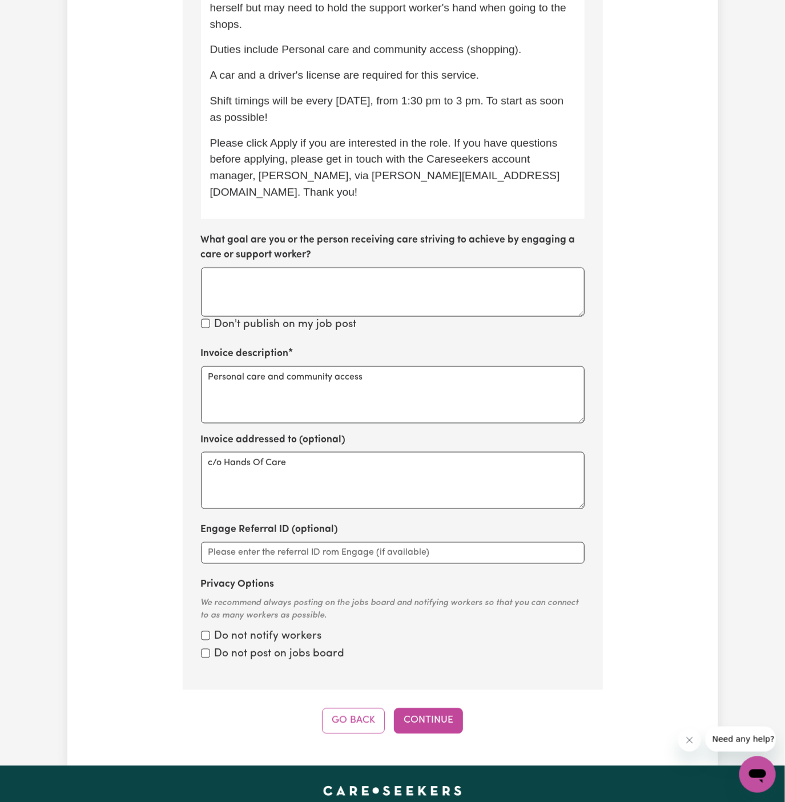
scroll to position [637, 0]
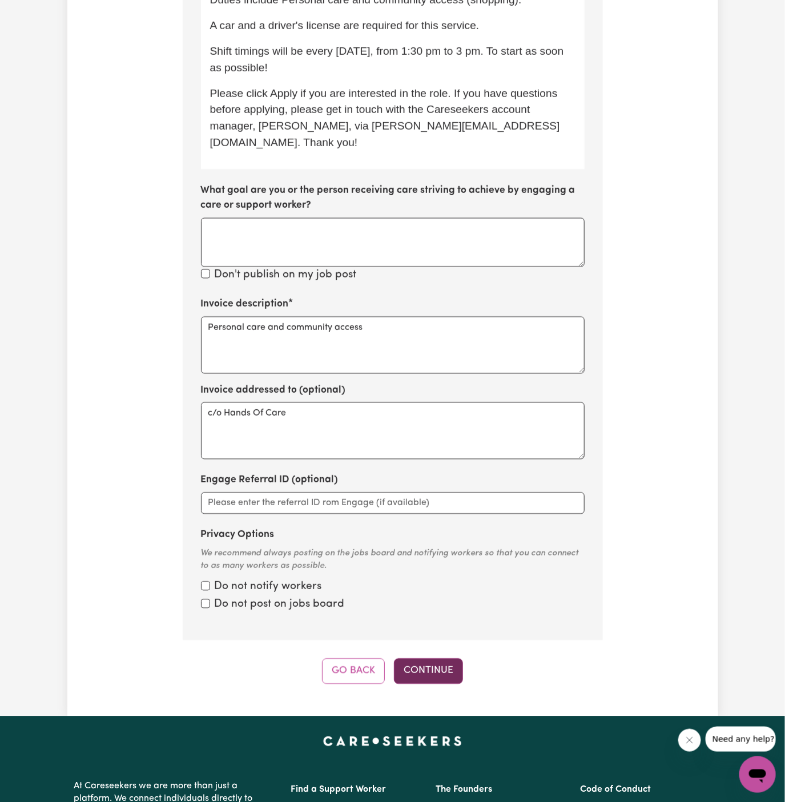
click at [427, 658] on button "Continue" at bounding box center [428, 670] width 69 height 25
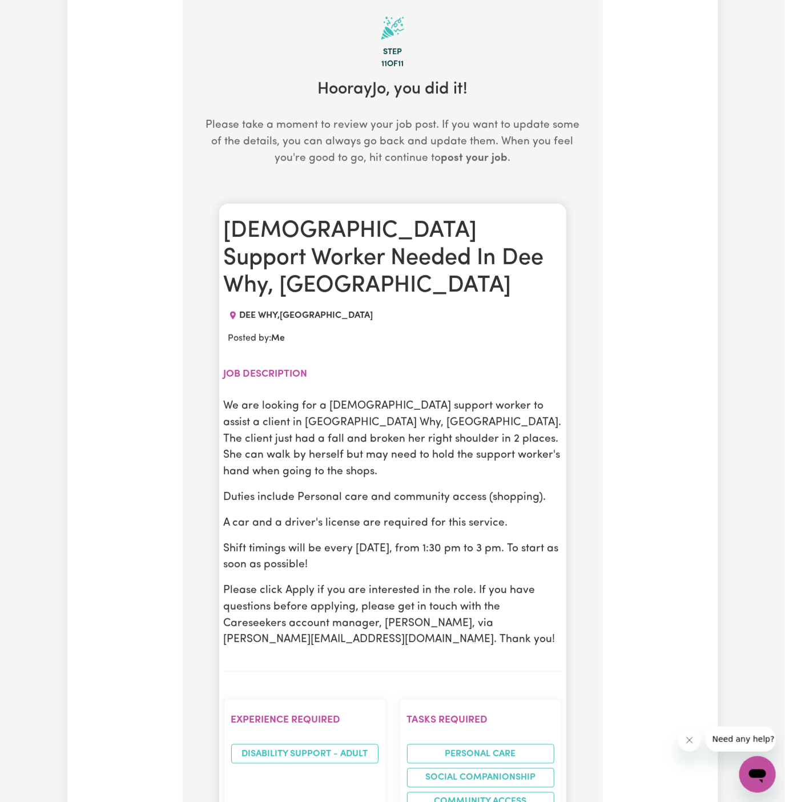
scroll to position [296, 0]
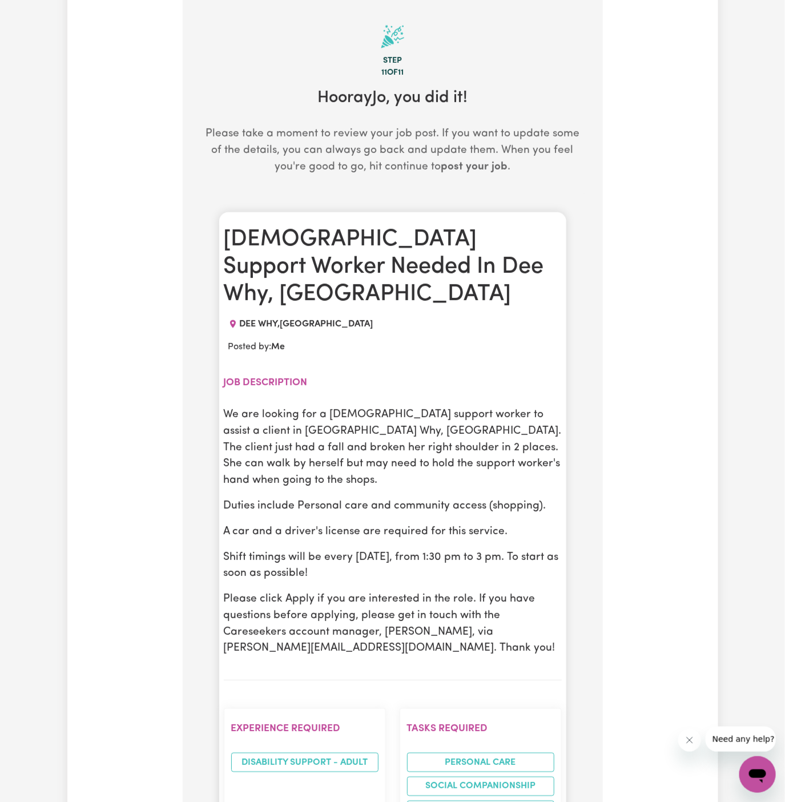
click at [427, 625] on section "Job description We are looking for a female support worker to assist a client i…" at bounding box center [393, 522] width 338 height 318
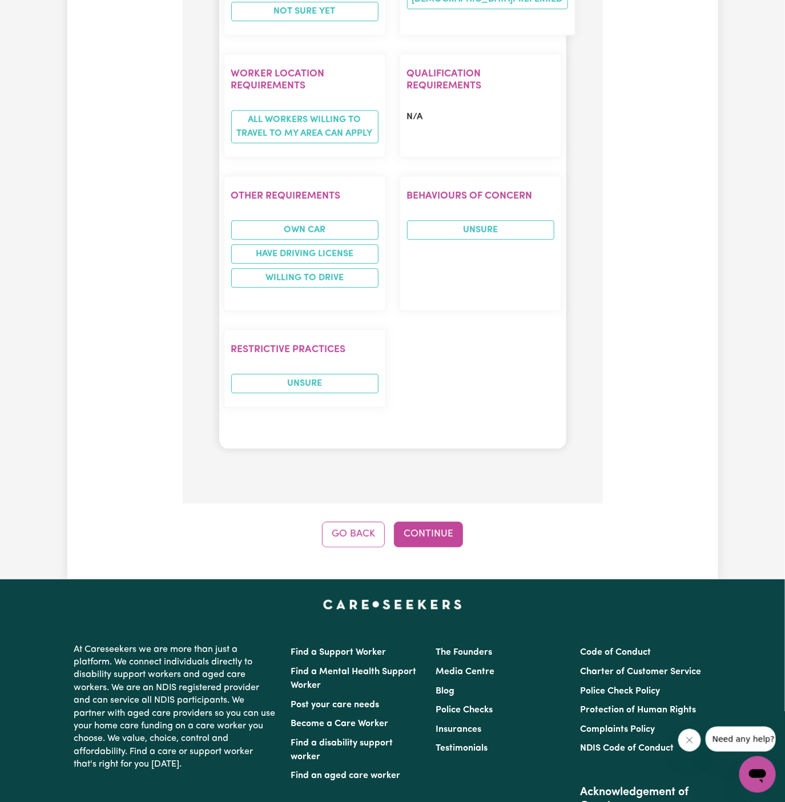
scroll to position [1360, 0]
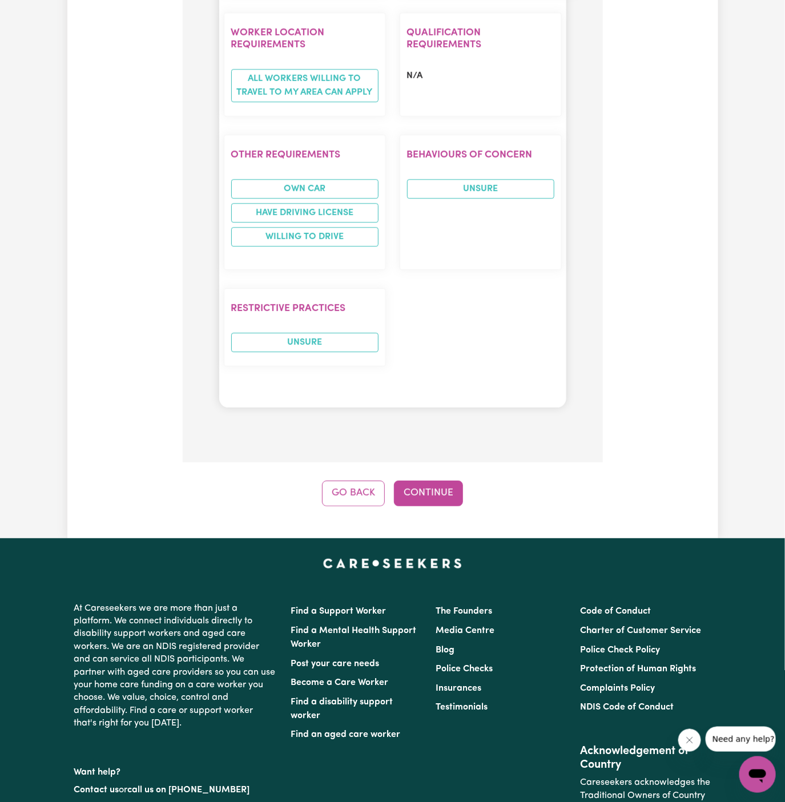
click at [438, 480] on button "Continue" at bounding box center [428, 492] width 69 height 25
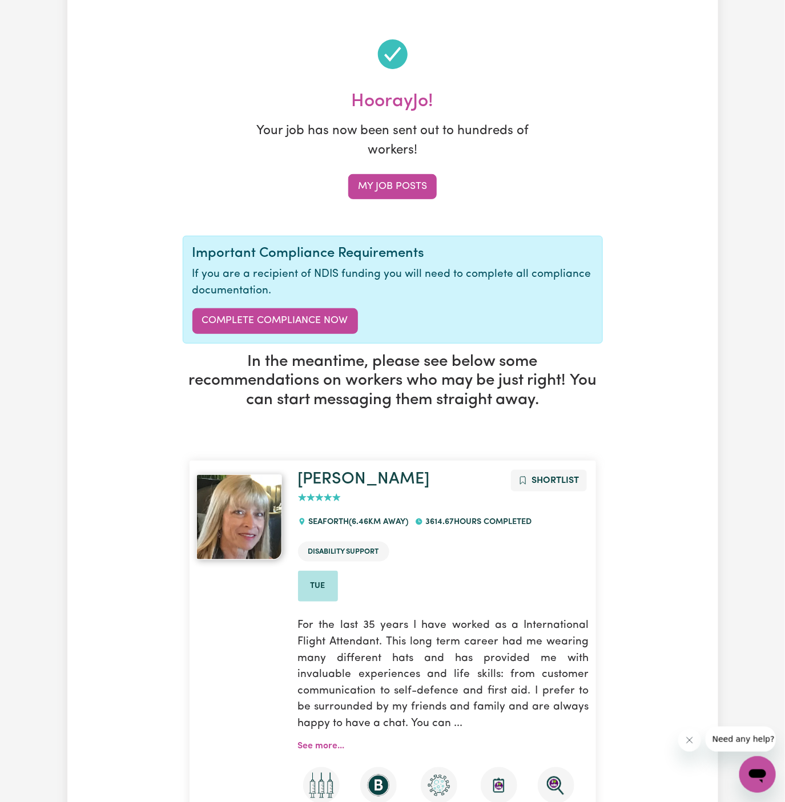
scroll to position [0, 0]
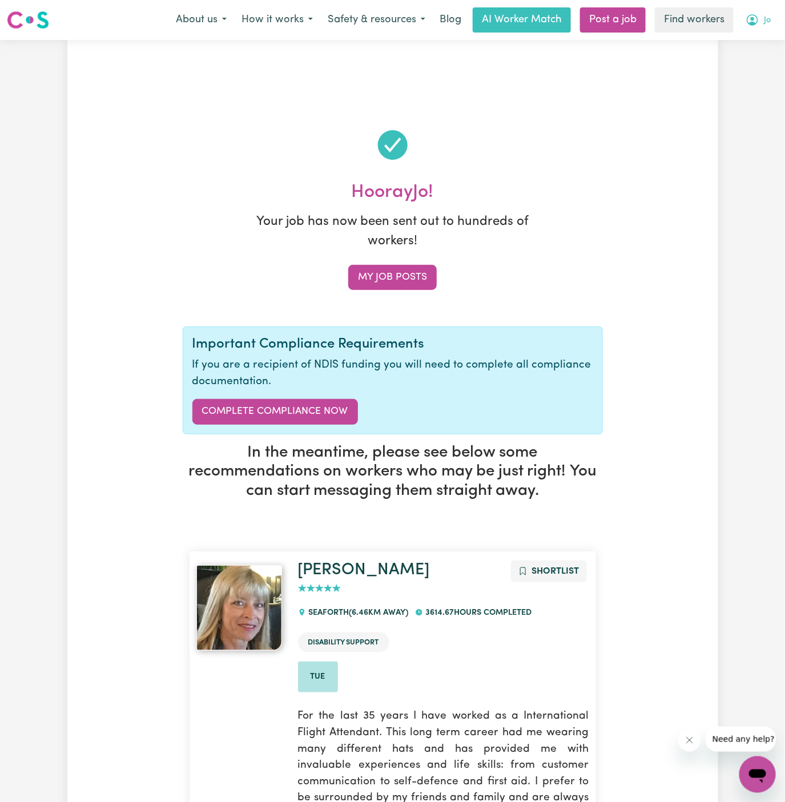
click at [764, 14] on button "Jo" at bounding box center [758, 20] width 40 height 24
click at [758, 39] on link "My Dashboard" at bounding box center [732, 45] width 90 height 22
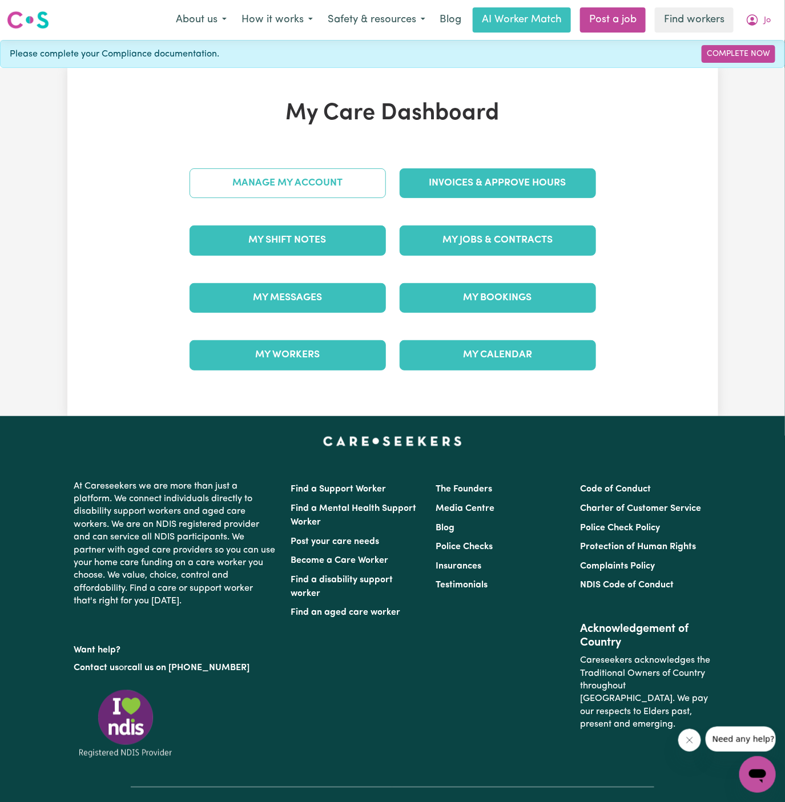
click at [333, 177] on link "Manage My Account" at bounding box center [287, 183] width 196 height 30
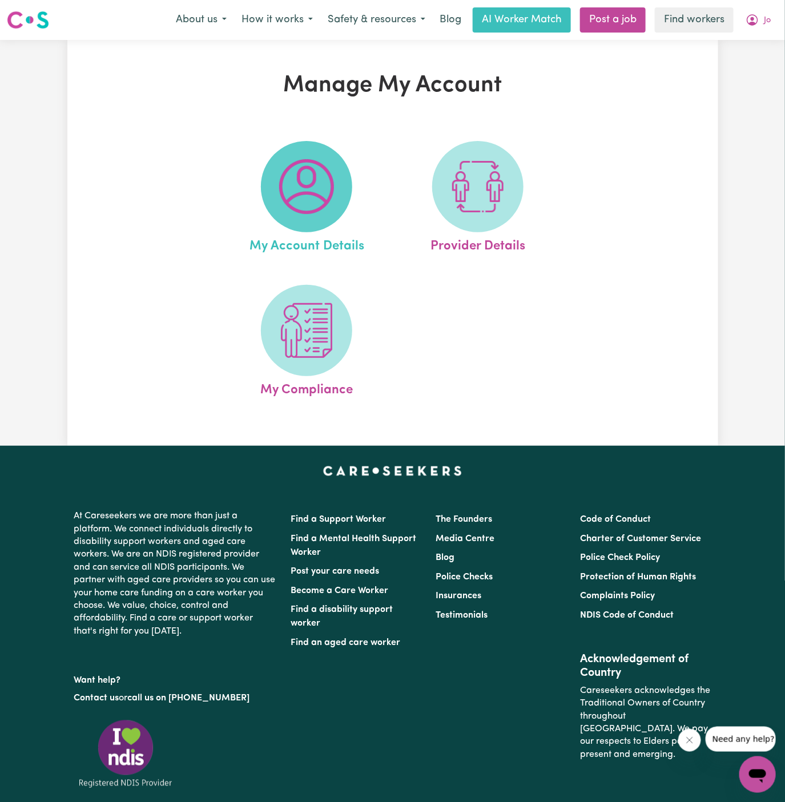
click at [324, 188] on img at bounding box center [306, 186] width 55 height 55
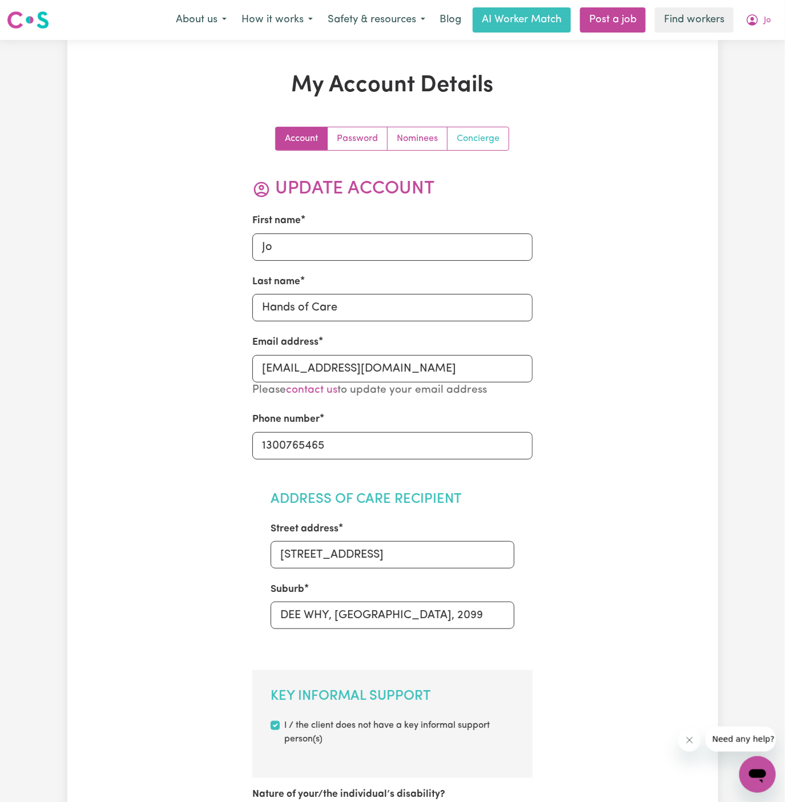
click at [485, 143] on link "Concierge" at bounding box center [477, 138] width 61 height 23
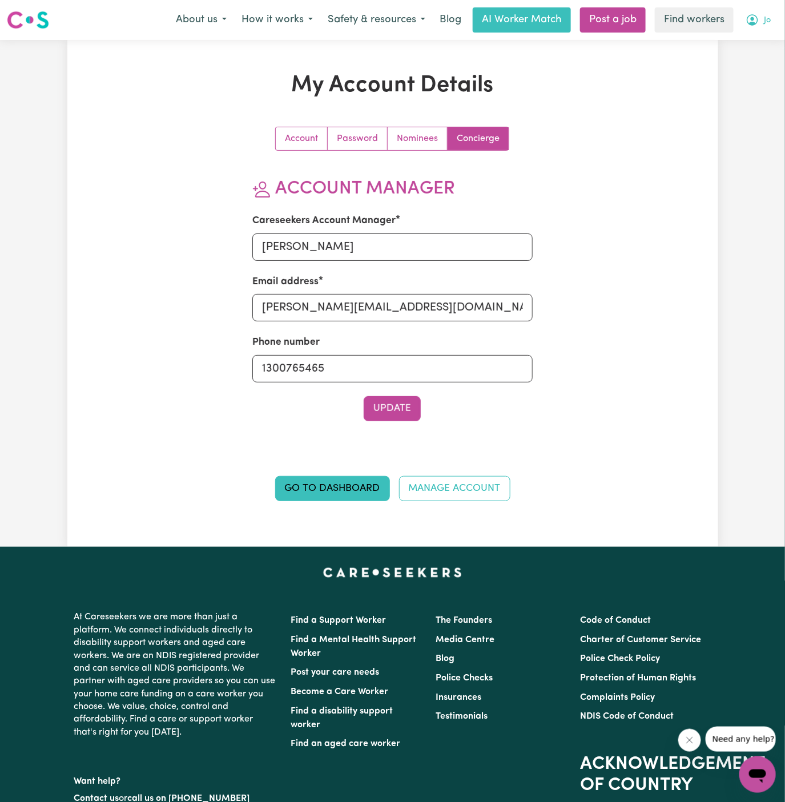
click at [766, 22] on span "Jo" at bounding box center [766, 20] width 7 height 13
click at [762, 39] on link "My Dashboard" at bounding box center [732, 45] width 90 height 22
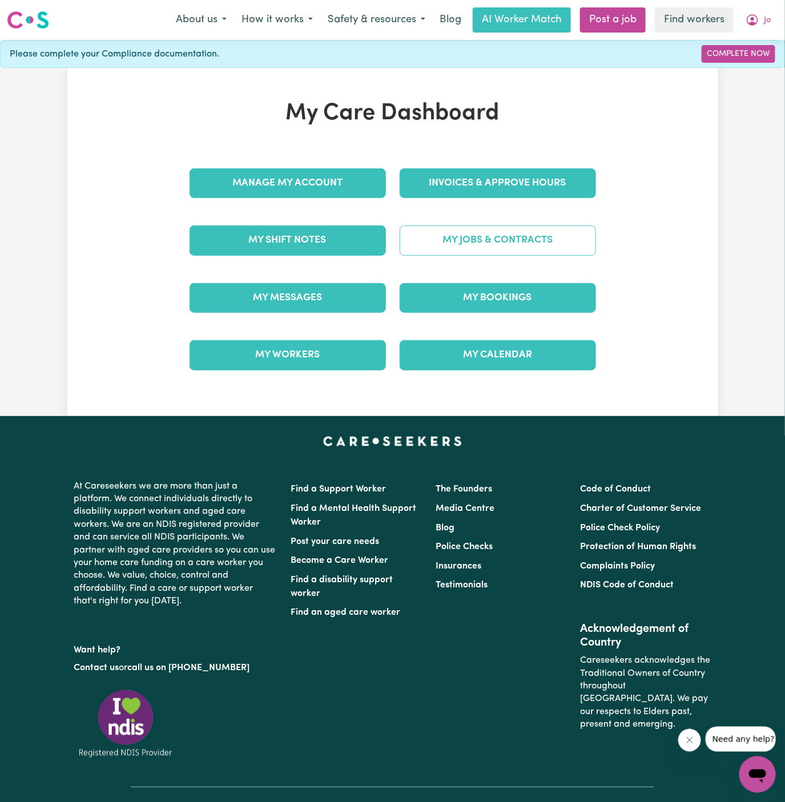
click at [494, 238] on link "My Jobs & Contracts" at bounding box center [497, 240] width 196 height 30
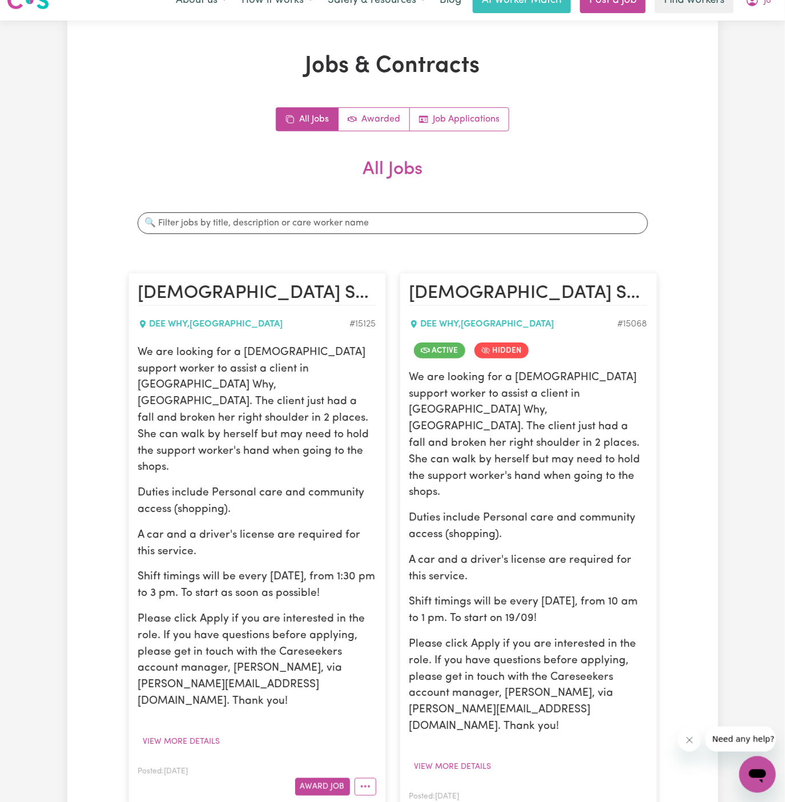
scroll to position [45, 0]
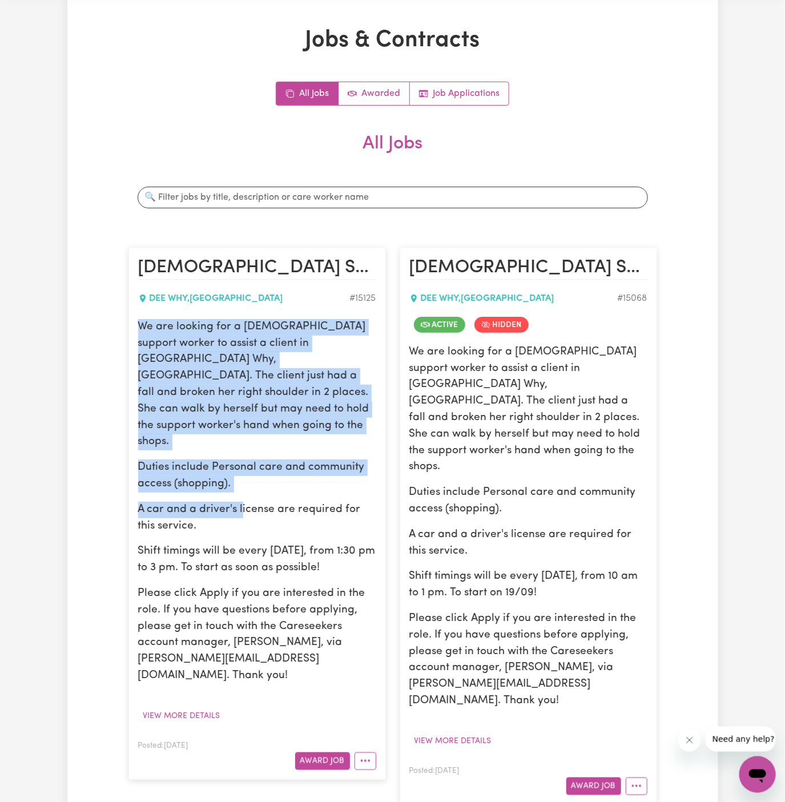
drag, startPoint x: 137, startPoint y: 322, endPoint x: 242, endPoint y: 469, distance: 180.7
click at [242, 469] on div "We are looking for a female support worker to assist a client in Dee Why, NSW. …" at bounding box center [257, 501] width 238 height 365
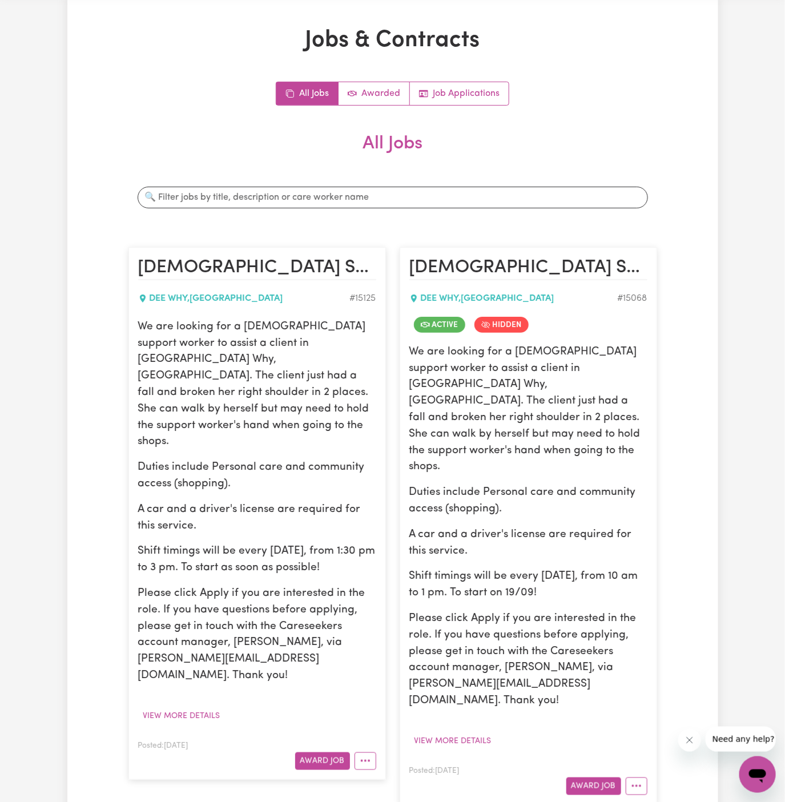
click at [290, 543] on p "Shift timings will be every Tuesday, from 1:30 pm to 3 pm. To start as soon as …" at bounding box center [257, 559] width 238 height 33
click at [354, 548] on div "We are looking for a female support worker to assist a client in Dee Why, NSW. …" at bounding box center [257, 501] width 238 height 365
click at [370, 752] on button "More options" at bounding box center [365, 761] width 22 height 18
click at [415, 700] on link "Edit Job" at bounding box center [400, 711] width 90 height 23
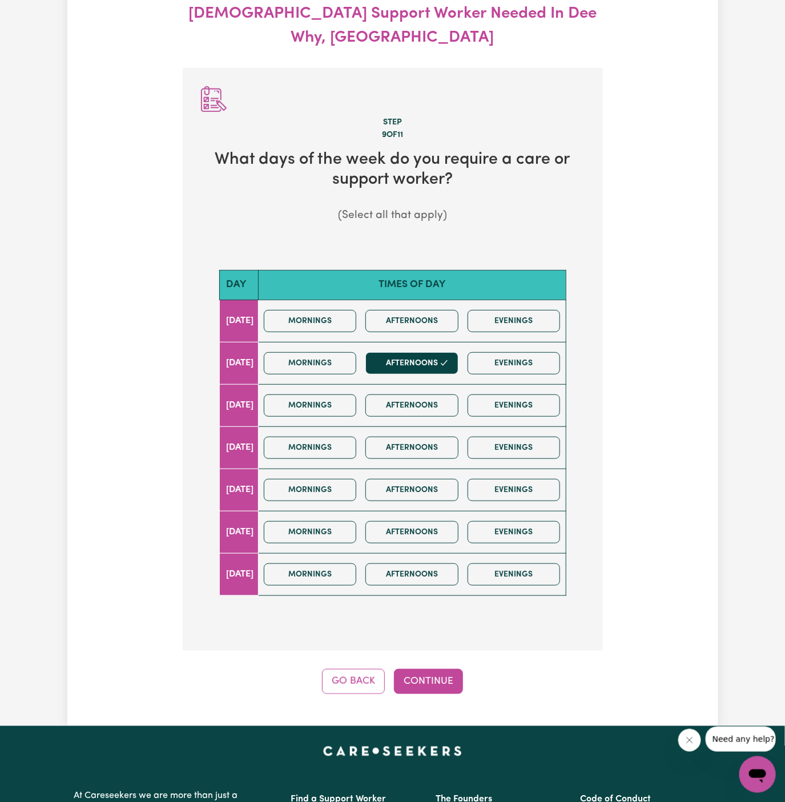
scroll to position [127, 0]
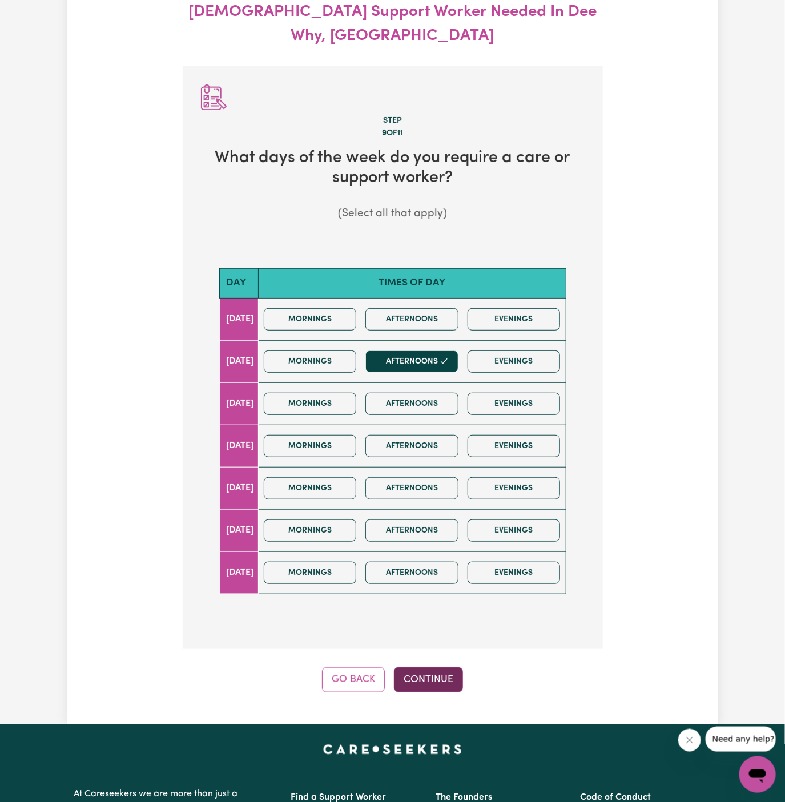
click at [438, 667] on button "Continue" at bounding box center [428, 679] width 69 height 25
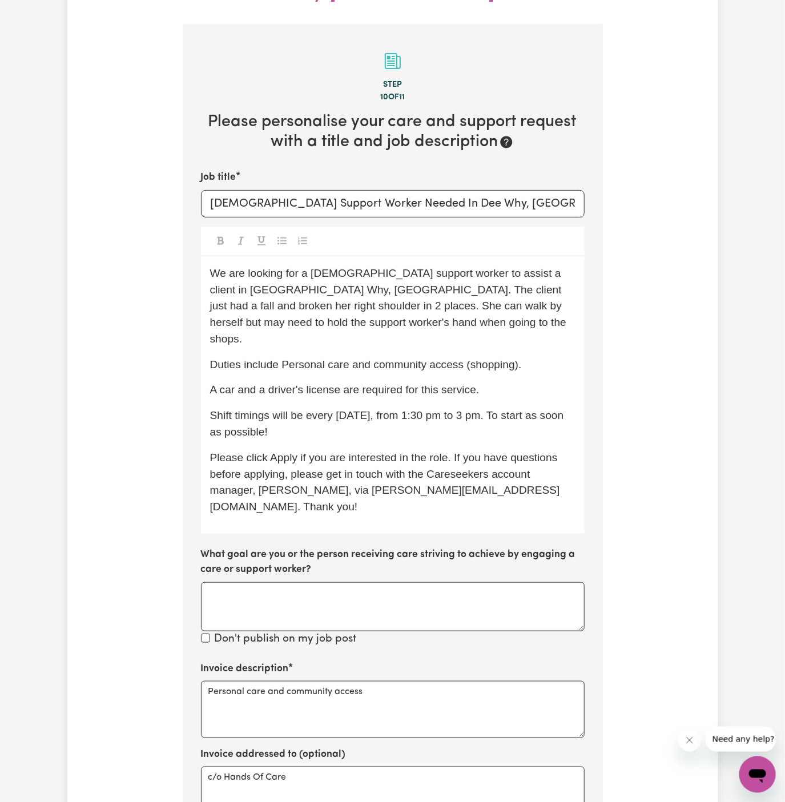
scroll to position [174, 0]
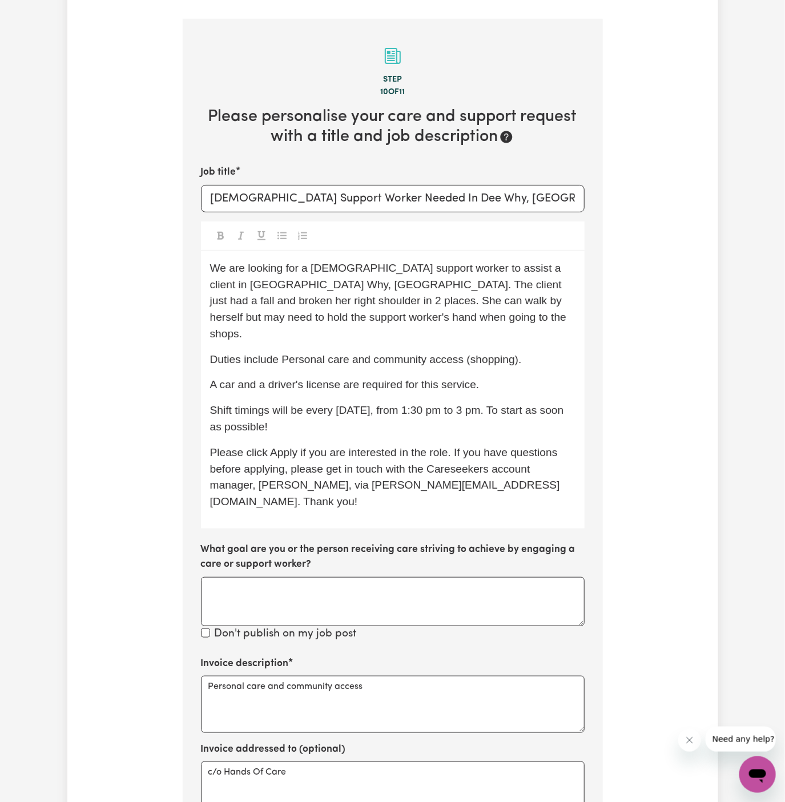
click at [475, 402] on p "Shift timings will be every Tuesday, from 1:30 pm to 3 pm. To start as soon as …" at bounding box center [392, 418] width 365 height 33
click at [537, 404] on span "Shift timings will be every Tuesday, from 1:30 pm to 3 pm. To start as soon as …" at bounding box center [388, 418] width 357 height 29
drag, startPoint x: 528, startPoint y: 369, endPoint x: 571, endPoint y: 373, distance: 43.0
click at [571, 402] on p "Shift timings will be every Tuesday, from 1:30 pm to 3 pm. To start as soon as …" at bounding box center [392, 418] width 365 height 33
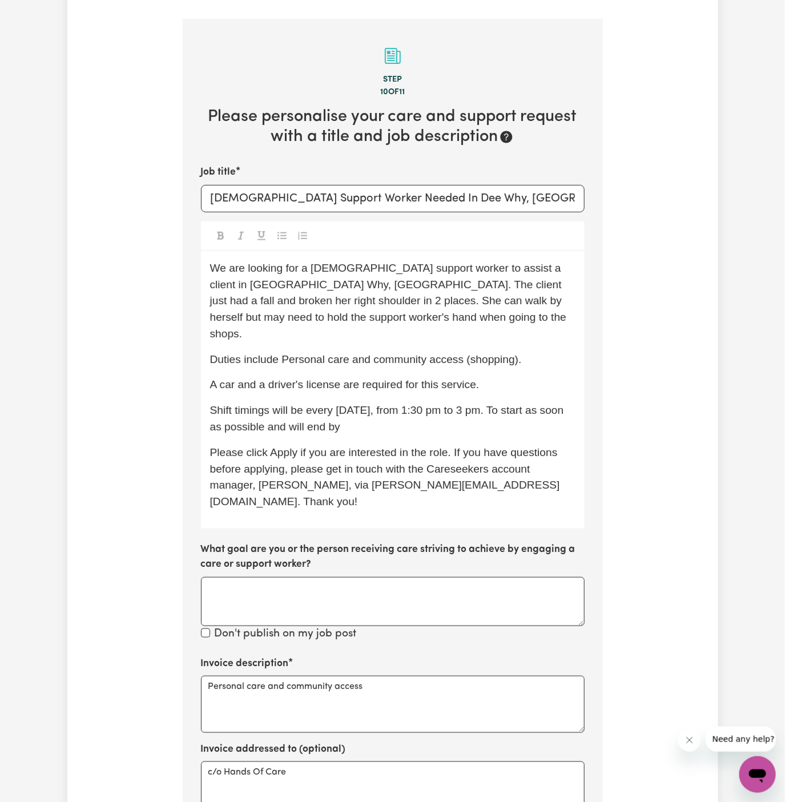
drag, startPoint x: 487, startPoint y: 370, endPoint x: 532, endPoint y: 389, distance: 49.6
click at [532, 402] on p "Shift timings will be every Tuesday, from 1:30 pm to 3 pm. To start as soon as …" at bounding box center [392, 418] width 365 height 33
drag, startPoint x: 532, startPoint y: 389, endPoint x: 488, endPoint y: 371, distance: 47.6
click at [488, 402] on p "Shift timings will be every Tuesday, from 1:30 pm to 3 pm. To start as soon as …" at bounding box center [392, 418] width 365 height 33
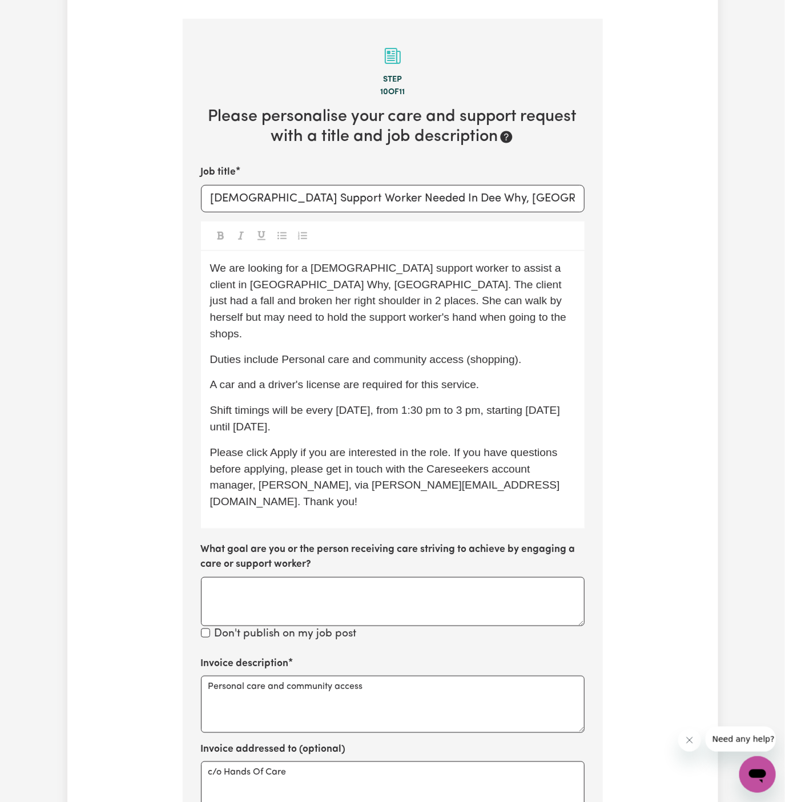
click at [542, 404] on span "Shift timings will be every Tuesday, from 1:30 pm to 3 pm, starting 23/09 Tuesd…" at bounding box center [386, 418] width 353 height 29
click at [238, 404] on span "Shift timings will be every Tuesday, from 1:30 pm to 3 pm, starting 23/09 Tuesd…" at bounding box center [386, 418] width 353 height 29
click at [290, 404] on span "Shift timings will be every Tuesday, from 1:30 pm to 3 pm, starting 23/09 until…" at bounding box center [383, 418] width 346 height 29
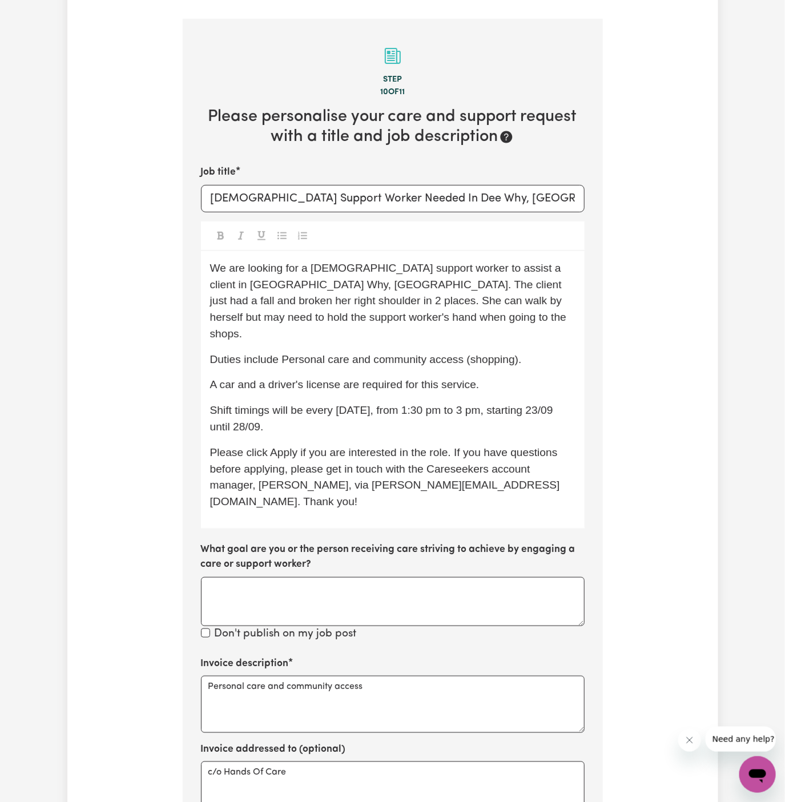
click at [344, 402] on p "Shift timings will be every Tuesday, from 1:30 pm to 3 pm, starting 23/09 until…" at bounding box center [392, 418] width 365 height 33
click at [259, 404] on span "Shift timings will be every Tuesday, from 1:30 pm to 3 pm, starting 23/09 until…" at bounding box center [383, 418] width 346 height 29
click at [333, 446] on span "Please click Apply if you are interested in the role. If you have questions bef…" at bounding box center [385, 476] width 350 height 61
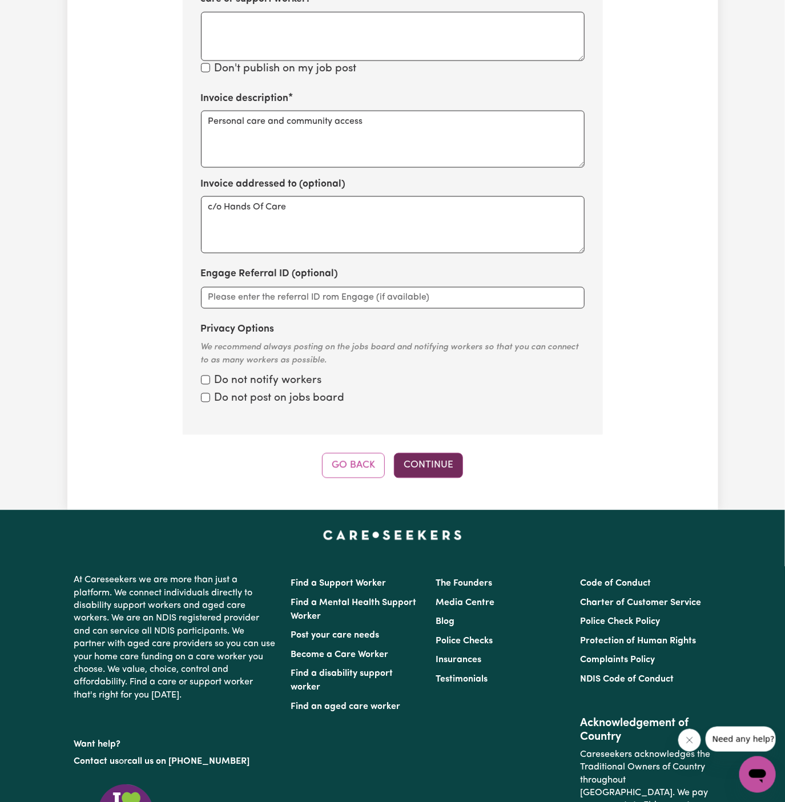
click at [429, 453] on button "Continue" at bounding box center [428, 465] width 69 height 25
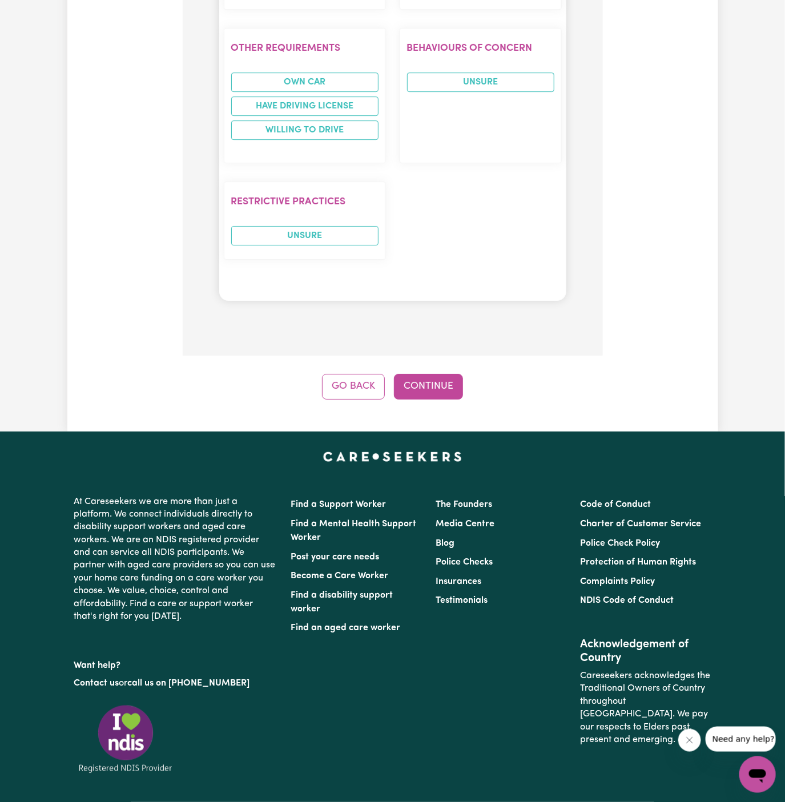
scroll to position [1417, 0]
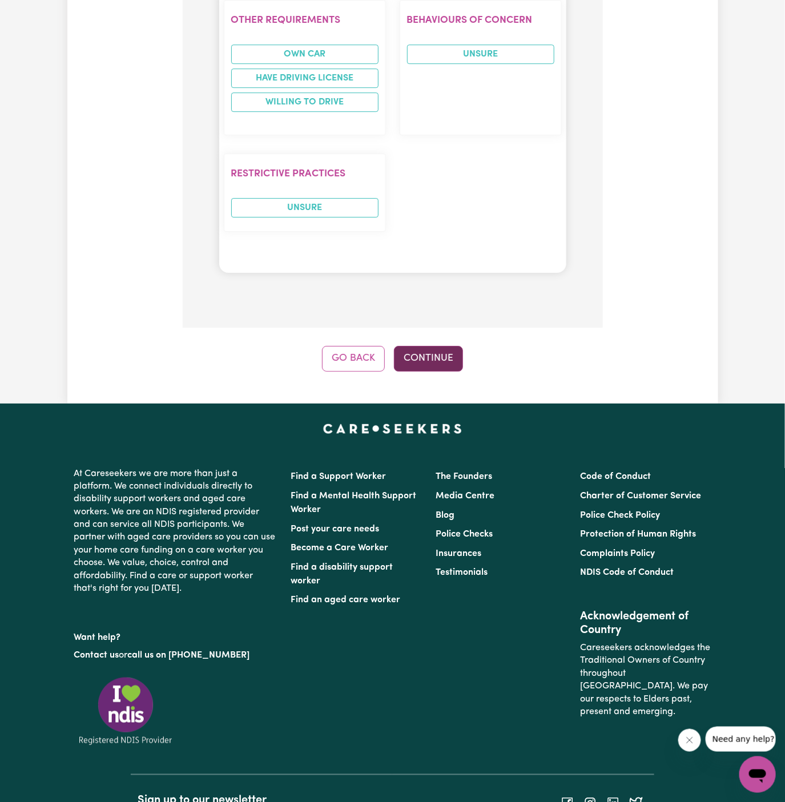
click at [443, 346] on button "Continue" at bounding box center [428, 358] width 69 height 25
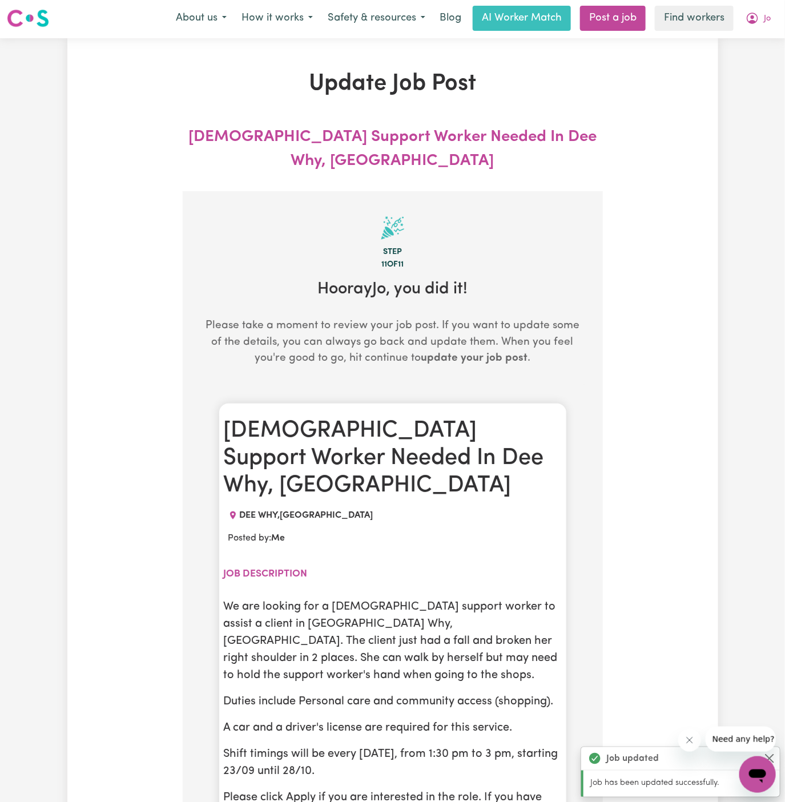
scroll to position [0, 0]
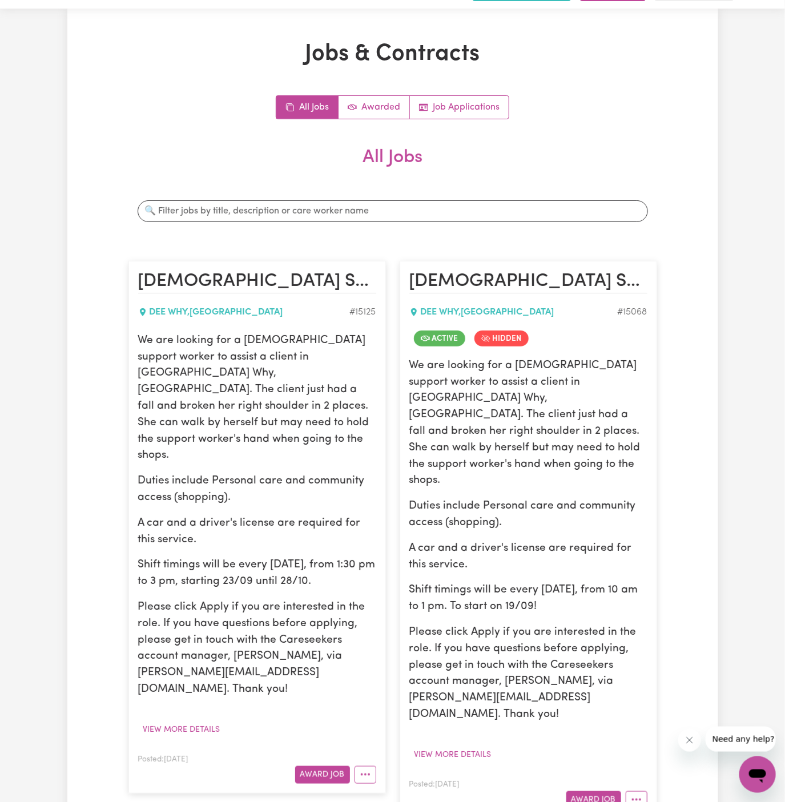
click at [341, 169] on section "All Jobs Search jobs Female Support Worker Needed In Dee Why, NSW DEE WHY , New…" at bounding box center [392, 778] width 528 height 1263
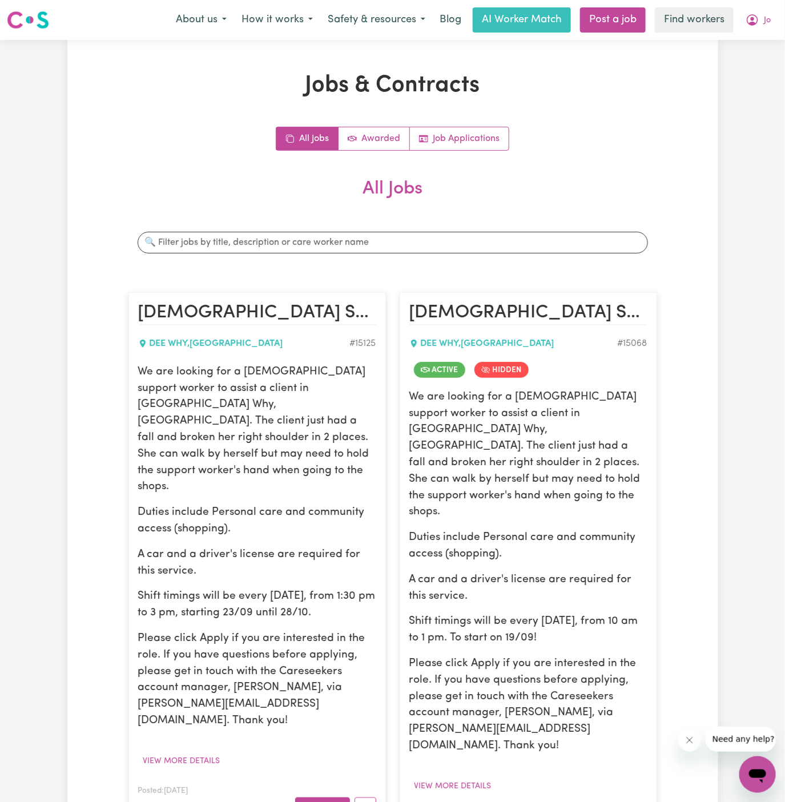
click at [265, 425] on p "We are looking for a female support worker to assist a client in Dee Why, NSW. …" at bounding box center [257, 429] width 238 height 131
drag, startPoint x: 142, startPoint y: 372, endPoint x: 343, endPoint y: 577, distance: 287.3
click at [343, 577] on div "We are looking for a female support worker to assist a client in Dee Why, NSW. …" at bounding box center [257, 546] width 238 height 365
copy div "We are looking for a female support worker to assist a client in Dee Why, NSW. …"
drag, startPoint x: 767, startPoint y: 19, endPoint x: 767, endPoint y: 26, distance: 7.4
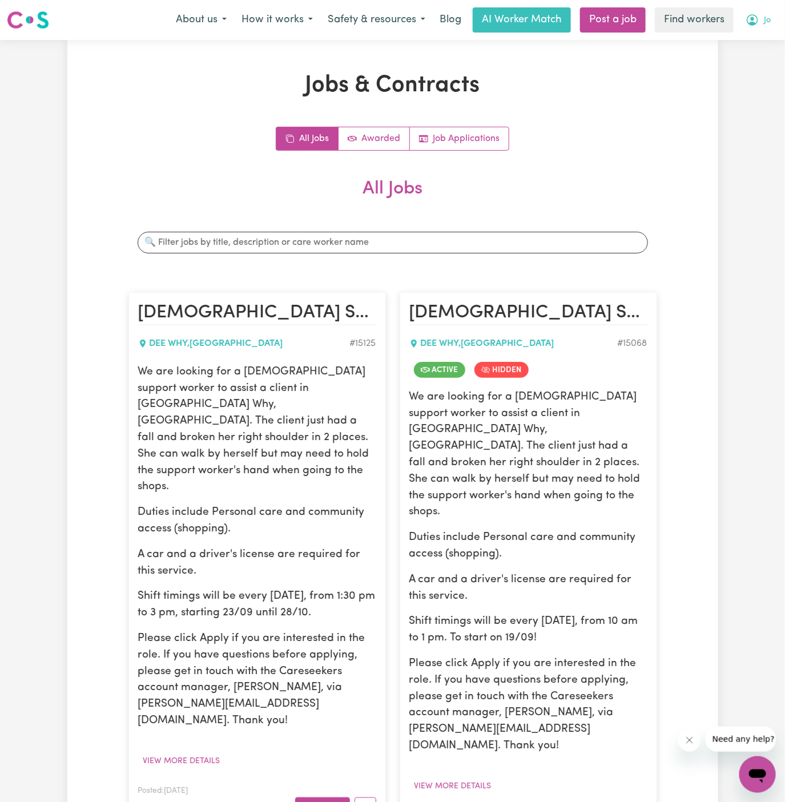
click at [767, 19] on span "Jo" at bounding box center [766, 20] width 7 height 13
click at [767, 44] on link "My Dashboard" at bounding box center [732, 45] width 90 height 22
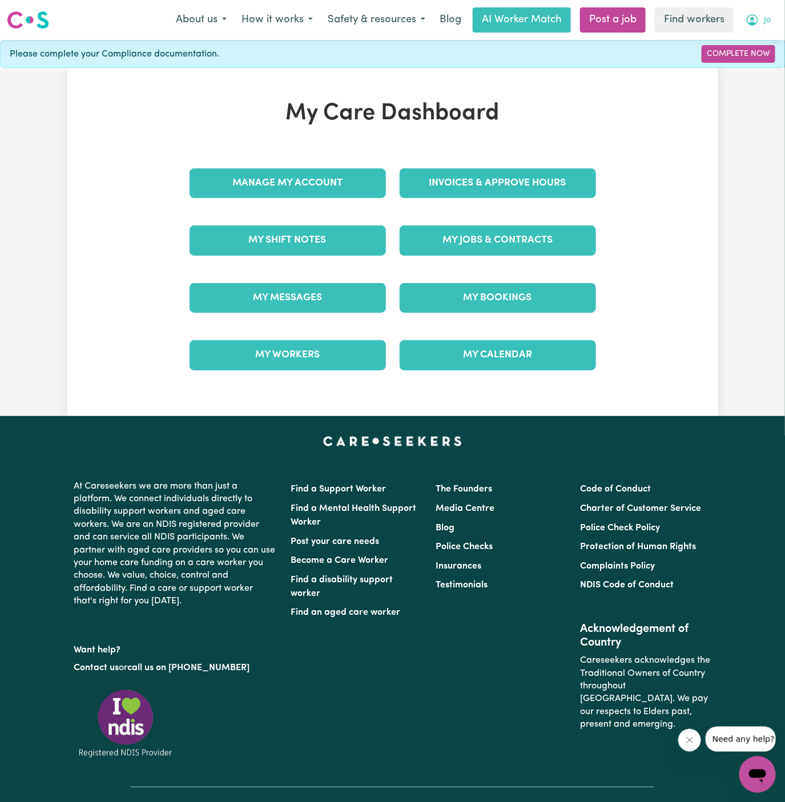
click at [764, 18] on span "Jo" at bounding box center [766, 20] width 7 height 13
click at [745, 71] on link "Logout" at bounding box center [732, 66] width 90 height 22
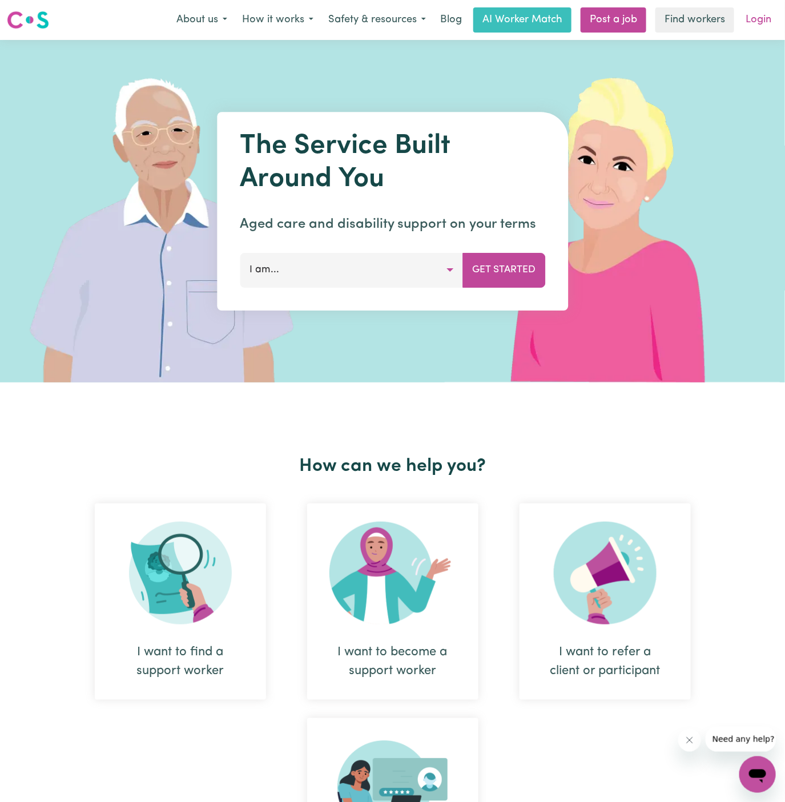
click at [765, 15] on link "Login" at bounding box center [757, 19] width 39 height 25
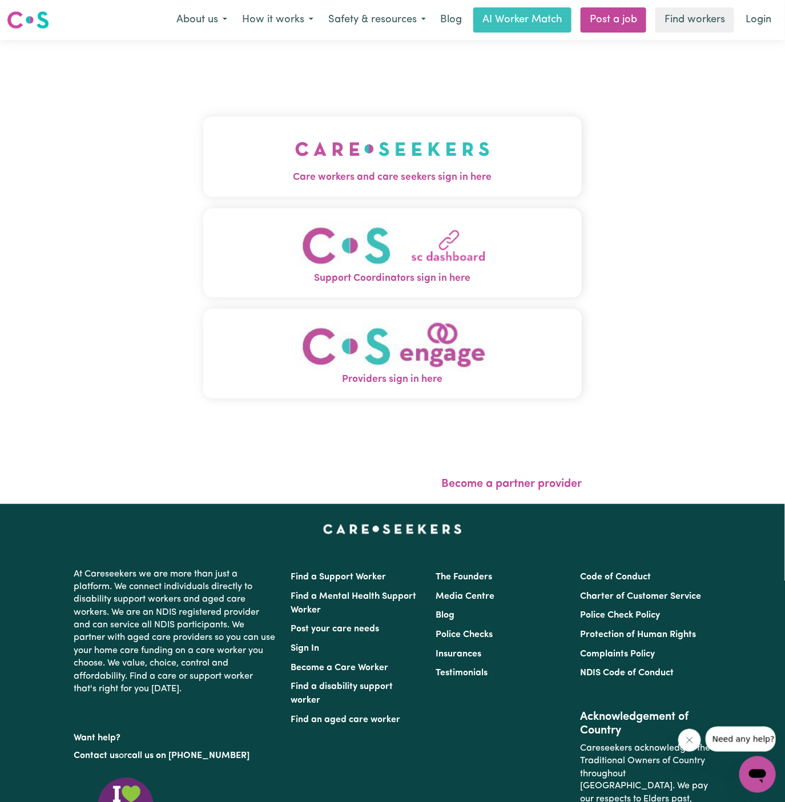
click at [383, 149] on img "Care workers and care seekers sign in here" at bounding box center [392, 149] width 195 height 42
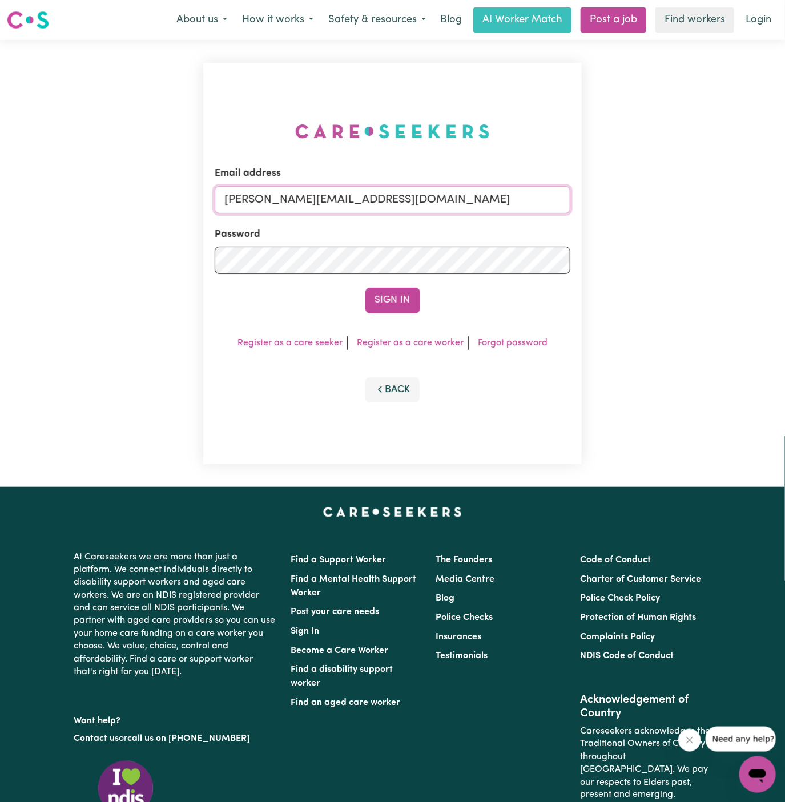
click at [393, 188] on input "dyan@careseekers.com.au" at bounding box center [393, 199] width 356 height 27
drag, startPoint x: 280, startPoint y: 204, endPoint x: 712, endPoint y: 203, distance: 431.9
click at [712, 203] on div "Email address superuser~JoanFergusonKNC@careseekers.com.au Password Sign In Reg…" at bounding box center [392, 263] width 785 height 447
type input "superuser~JaxsonCF@careseekers.com.au"
click at [365, 288] on button "Sign In" at bounding box center [392, 300] width 55 height 25
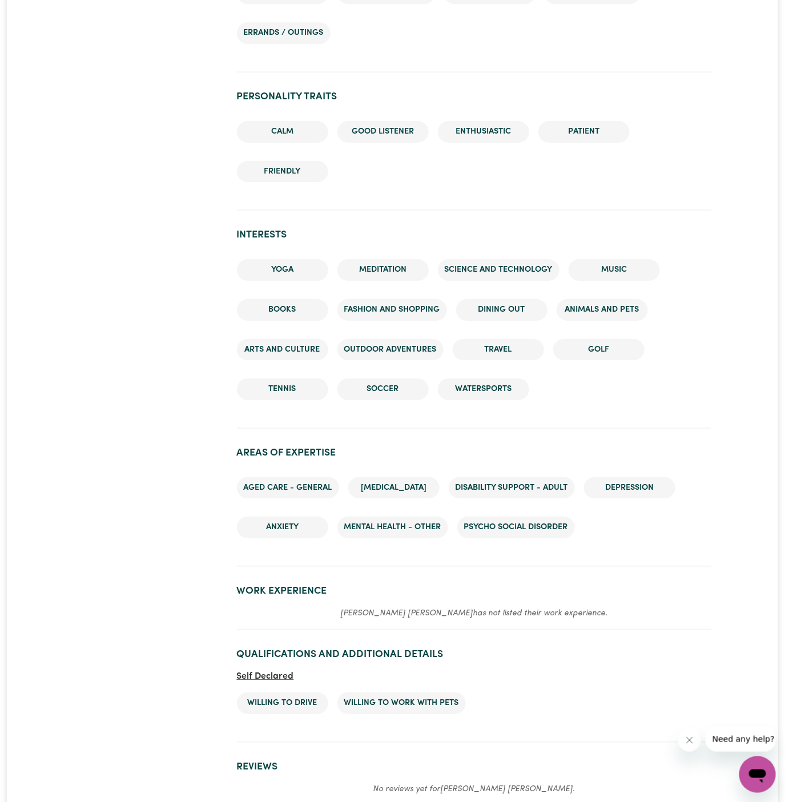
scroll to position [1426, 0]
